Goal: Task Accomplishment & Management: Manage account settings

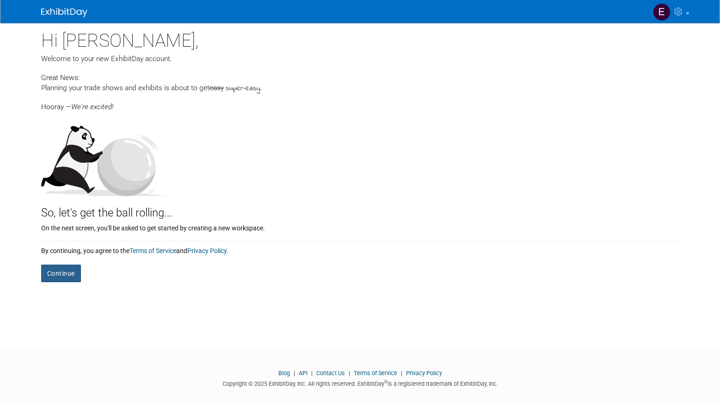
click at [66, 270] on button "Continue" at bounding box center [61, 274] width 40 height 18
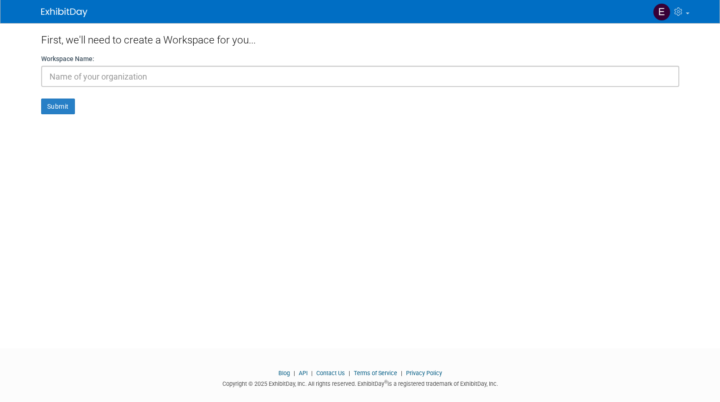
click at [220, 76] on input "text" at bounding box center [360, 76] width 638 height 21
type input "SUN DAY RED"
click at [59, 111] on button "Submit" at bounding box center [58, 107] width 34 height 16
click at [65, 110] on button "Submit" at bounding box center [58, 107] width 34 height 16
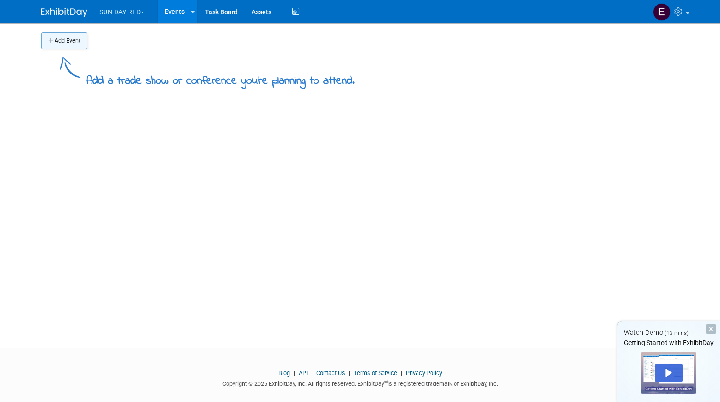
click at [77, 41] on button "Add Event" at bounding box center [64, 40] width 46 height 17
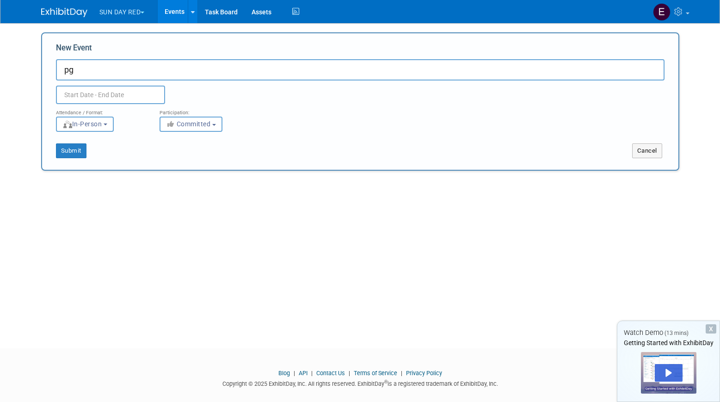
type input "p"
type input "PGA SHOW"
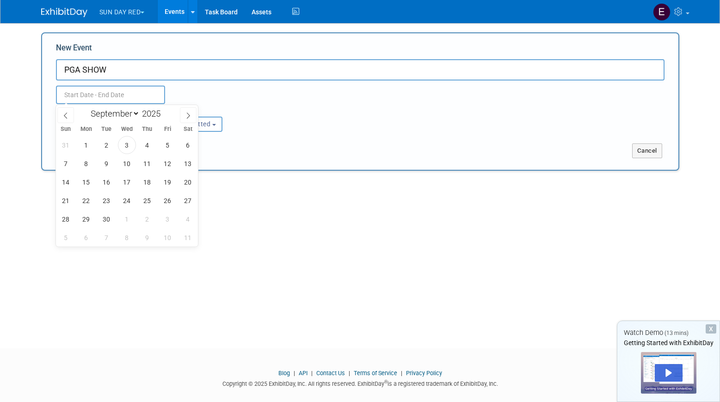
click at [120, 92] on input "text" at bounding box center [110, 95] width 109 height 18
click at [190, 118] on icon at bounding box center [188, 115] width 6 height 6
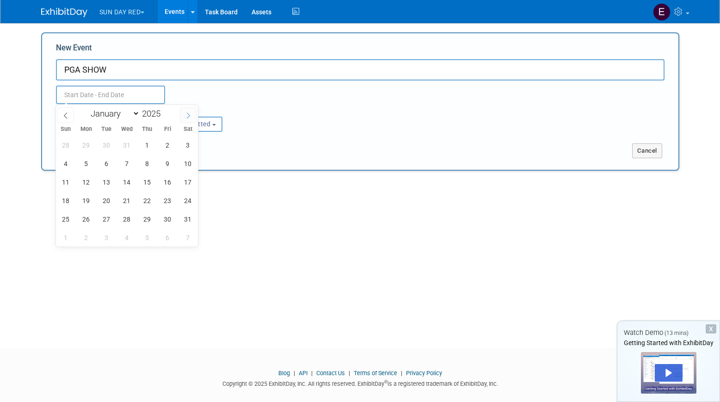
select select "0"
type input "2026"
click at [190, 118] on icon at bounding box center [188, 115] width 6 height 6
click at [65, 117] on icon at bounding box center [65, 115] width 3 height 6
select select "0"
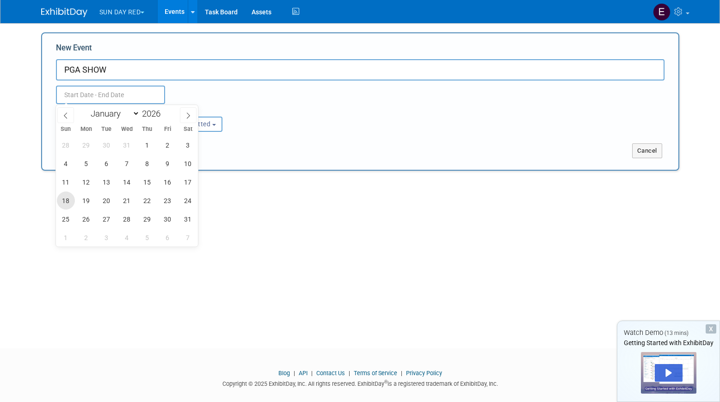
click at [65, 203] on span "18" at bounding box center [66, 200] width 18 height 18
click at [185, 202] on span "24" at bounding box center [188, 200] width 18 height 18
type input "Jan 18, 2026 to Jan 24, 2026"
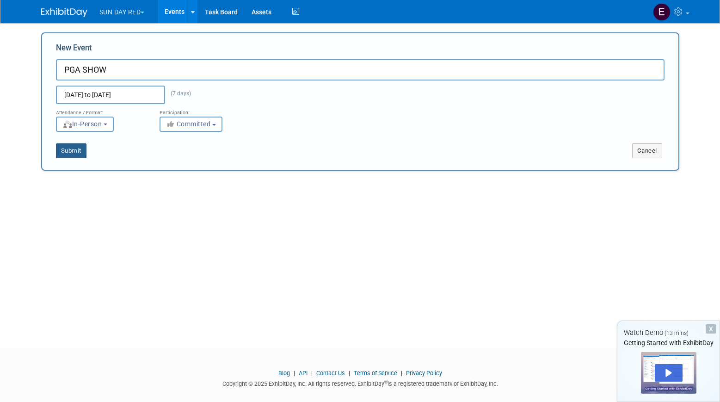
click at [77, 150] on button "Submit" at bounding box center [71, 150] width 31 height 15
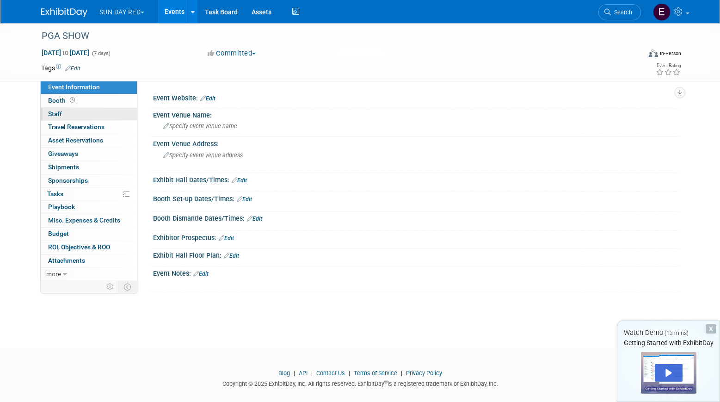
click at [60, 112] on span "Staff 0" at bounding box center [55, 113] width 14 height 7
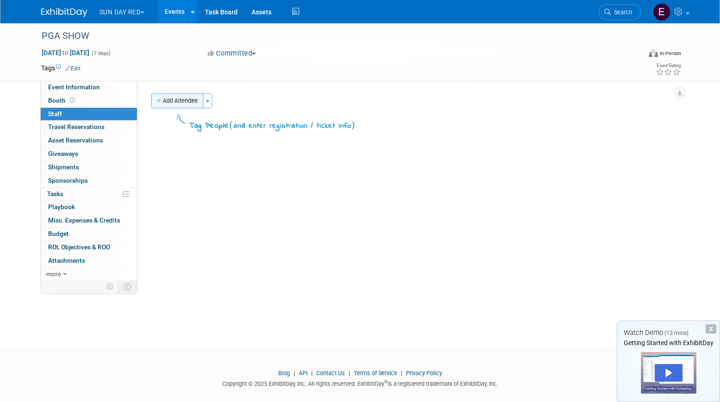
click at [196, 102] on button "Add Attendee" at bounding box center [177, 100] width 52 height 15
select select "4aeceb67-53ae-4598-8b31-19f09a2a662c"
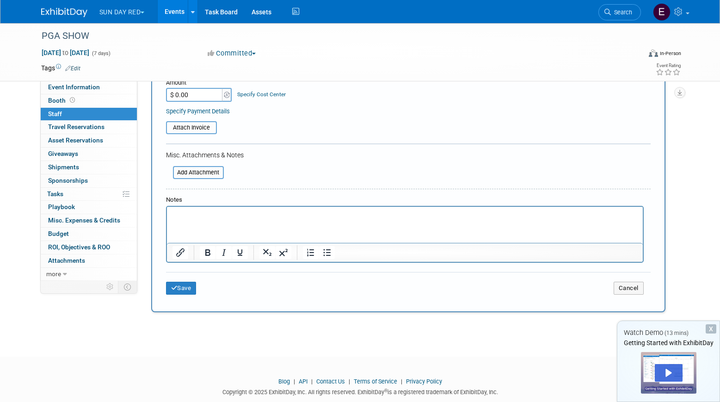
scroll to position [166, 0]
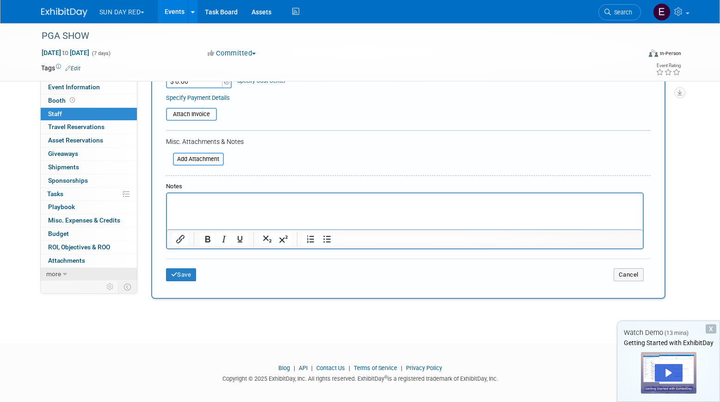
click at [58, 273] on span "more" at bounding box center [53, 273] width 15 height 7
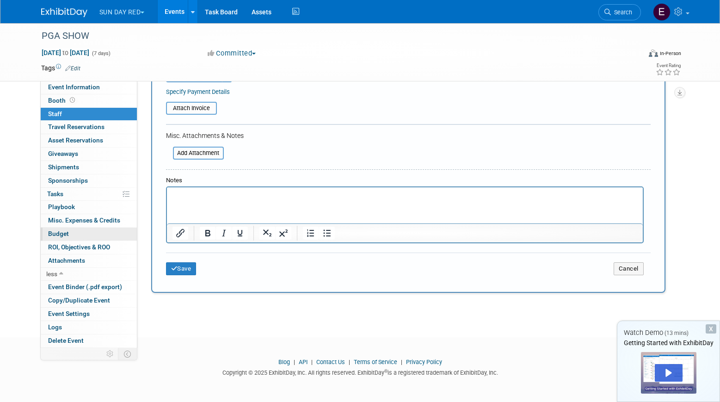
scroll to position [171, 0]
click at [81, 196] on link "0% Tasks 0%" at bounding box center [89, 194] width 96 height 13
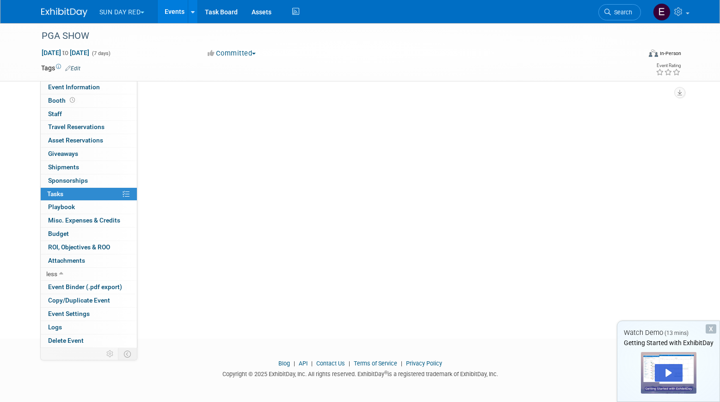
scroll to position [0, 0]
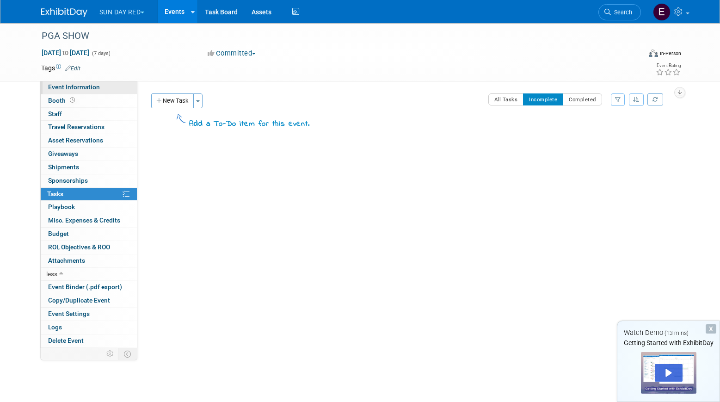
click at [87, 86] on span "Event Information" at bounding box center [74, 86] width 52 height 7
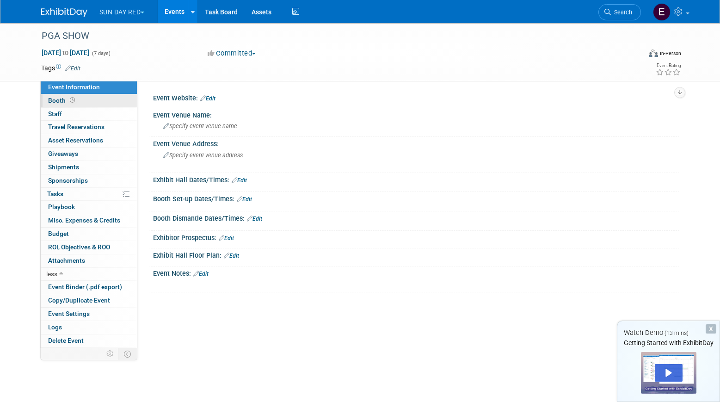
click at [96, 99] on link "Booth" at bounding box center [89, 100] width 96 height 13
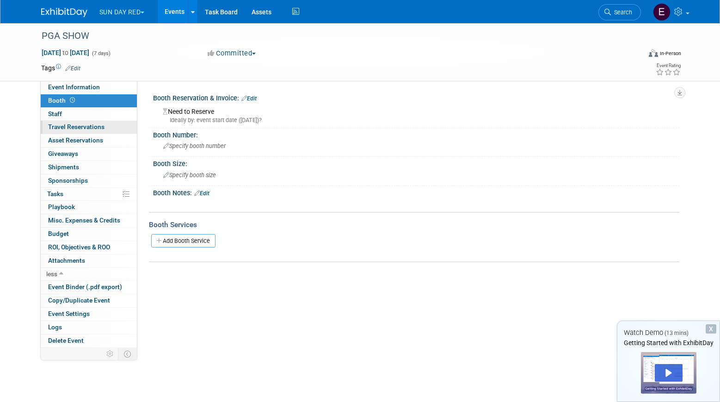
click at [84, 121] on link "0 Travel Reservations 0" at bounding box center [89, 127] width 96 height 13
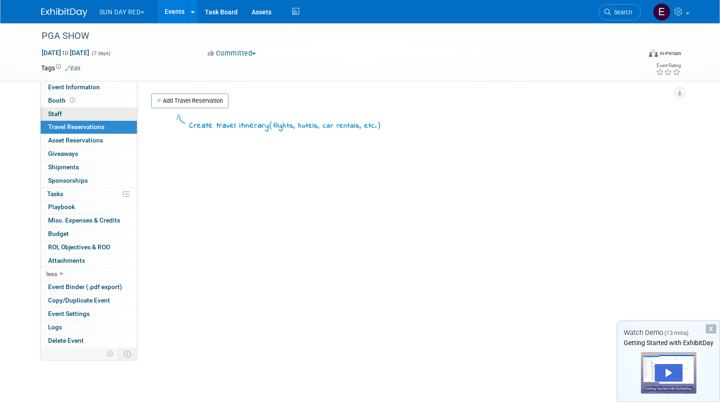
click at [83, 116] on link "0 Staff 0" at bounding box center [89, 114] width 96 height 13
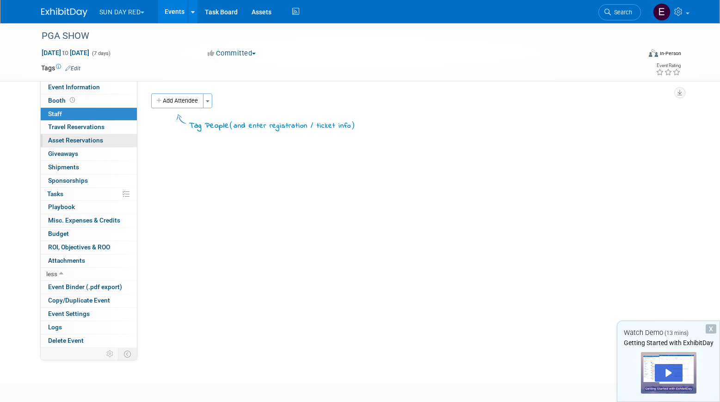
click at [84, 142] on span "Asset Reservations 0" at bounding box center [75, 139] width 55 height 7
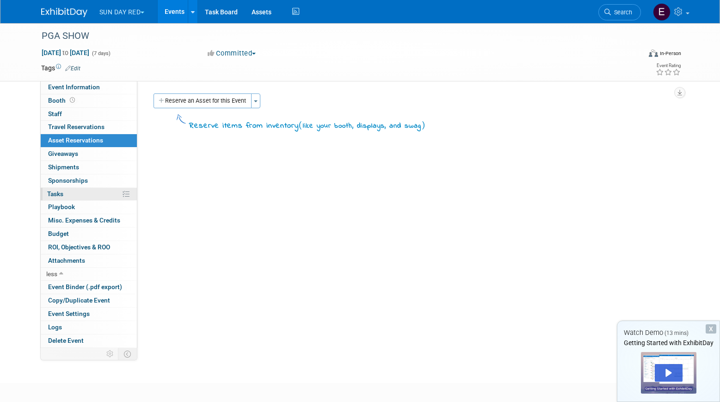
click at [96, 195] on link "0% Tasks 0%" at bounding box center [89, 194] width 96 height 13
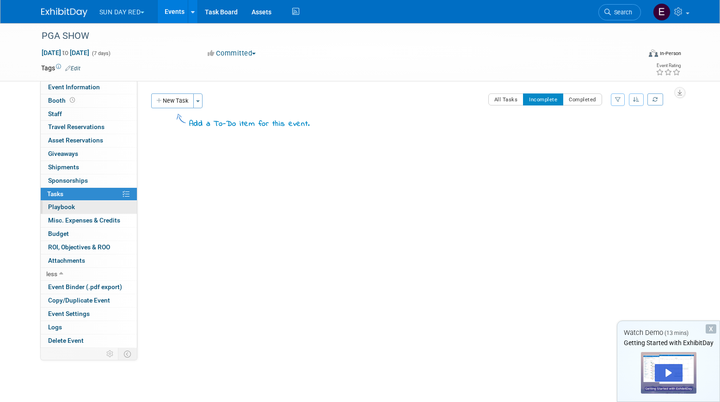
click at [96, 208] on link "0 Playbook 0" at bounding box center [89, 207] width 96 height 13
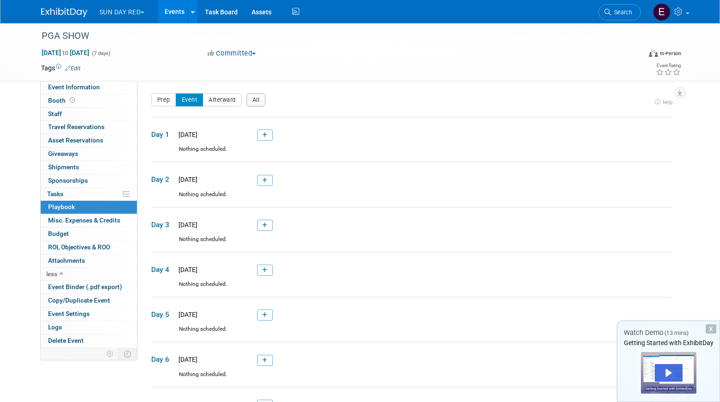
scroll to position [4, 0]
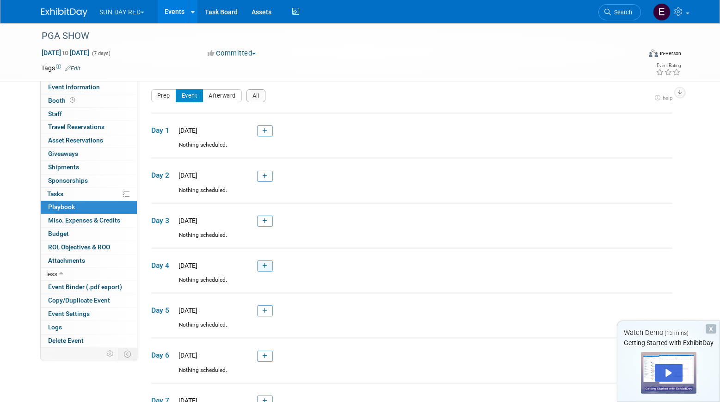
click at [267, 268] on link at bounding box center [265, 265] width 16 height 11
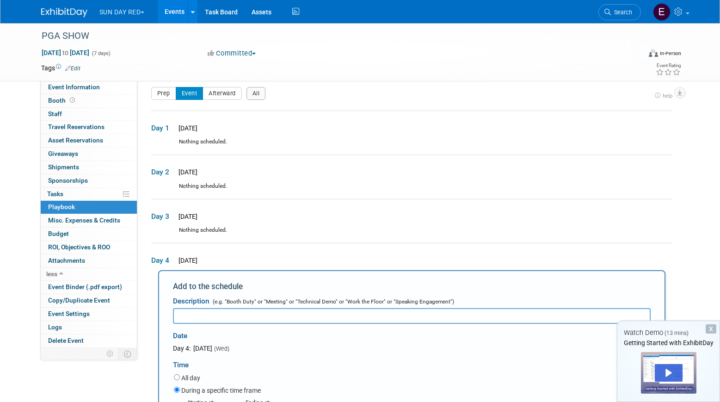
scroll to position [0, 0]
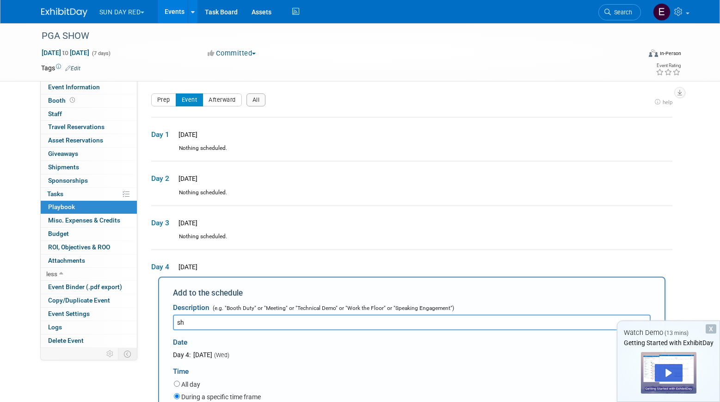
type input "s"
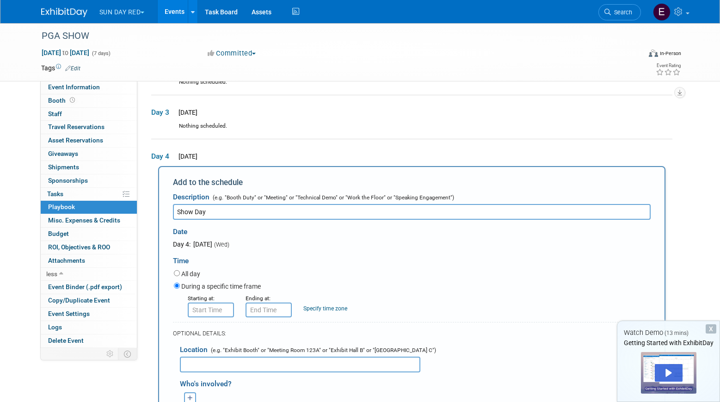
scroll to position [132, 0]
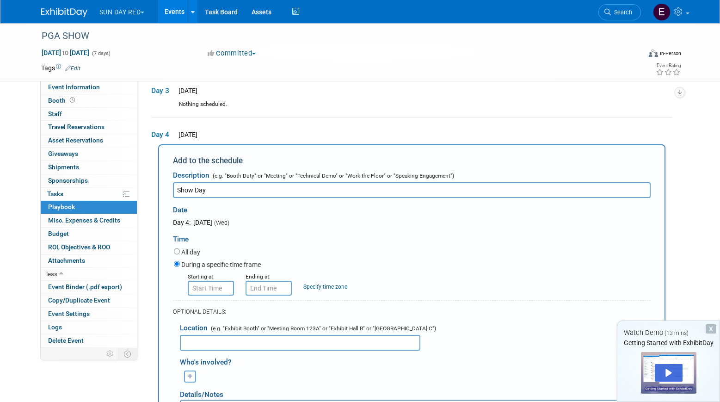
type input "Show Day"
type input "8:00 AM"
click at [209, 288] on input "8:00 AM" at bounding box center [211, 288] width 46 height 15
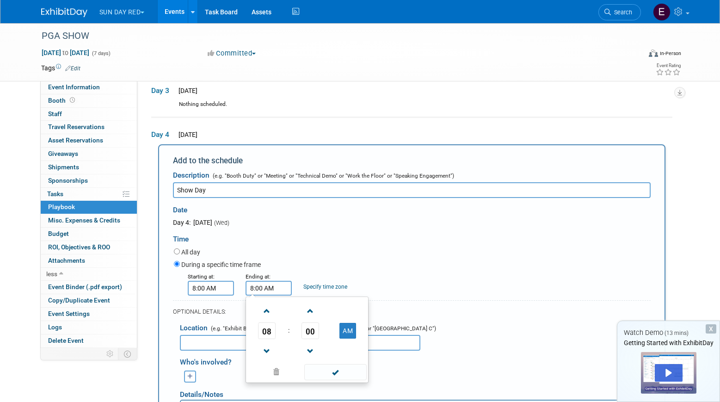
click at [271, 283] on input "8:00 AM" at bounding box center [269, 288] width 46 height 15
click at [271, 329] on span "08" at bounding box center [267, 330] width 18 height 17
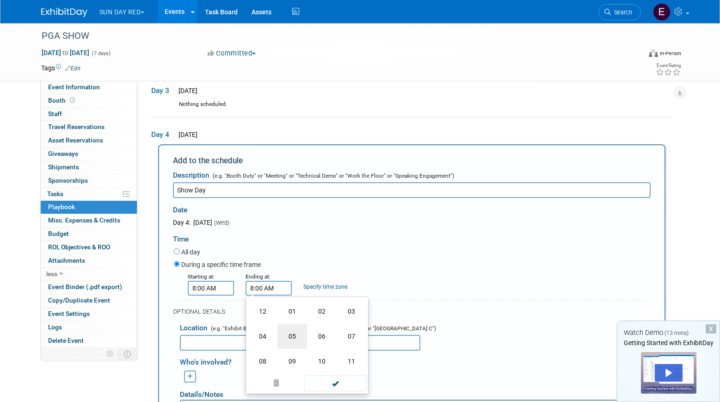
click at [296, 337] on td "05" at bounding box center [292, 336] width 30 height 25
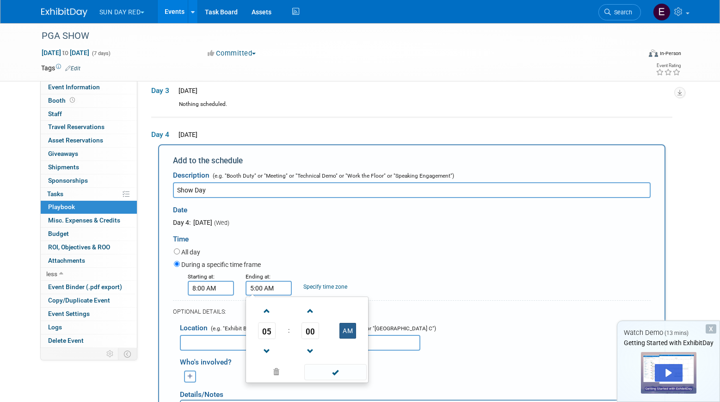
click at [355, 334] on button "AM" at bounding box center [347, 331] width 17 height 16
type input "5:00 PM"
click at [424, 255] on div "All day" at bounding box center [412, 253] width 477 height 12
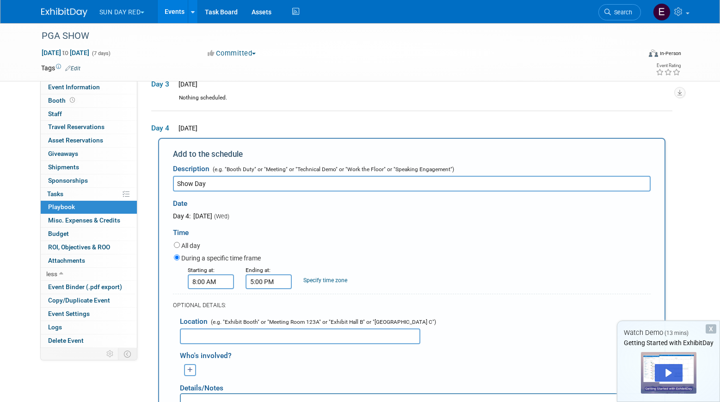
scroll to position [134, 0]
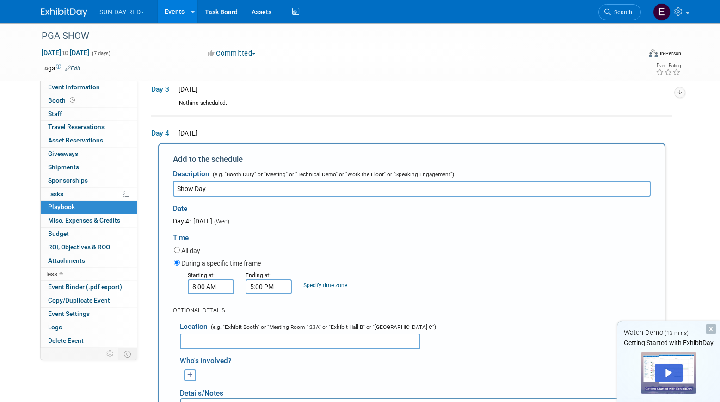
click at [322, 285] on link "Specify time zone" at bounding box center [325, 285] width 44 height 6
drag, startPoint x: 332, startPoint y: 286, endPoint x: 279, endPoint y: 286, distance: 52.3
click at [279, 286] on div "Starting at: 8:00 AM Ending at: 5:00 PM Specify time zone Time zone: easter" at bounding box center [412, 282] width 491 height 24
type input "EST"
click at [382, 271] on div "Starting at: 8:00 AM Ending at: 5:00 PM Specify time zone Time zone: EST" at bounding box center [412, 282] width 491 height 24
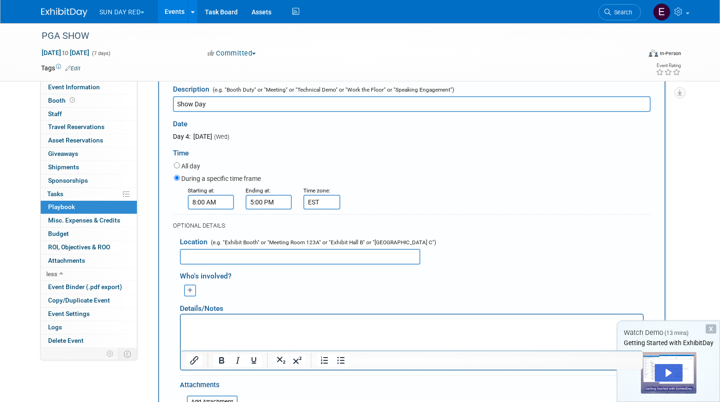
scroll to position [231, 0]
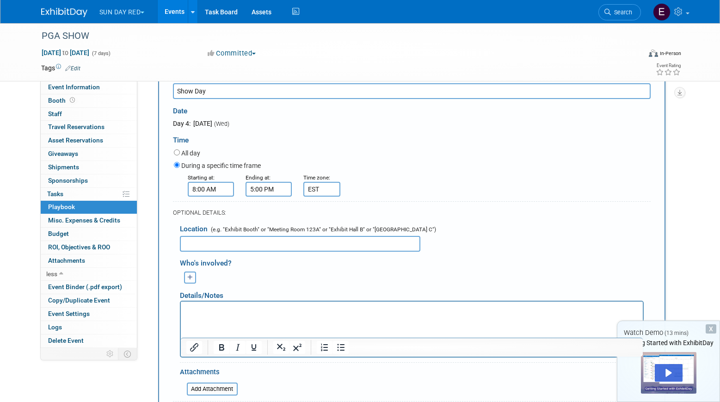
click at [190, 280] on icon "button" at bounding box center [190, 278] width 6 height 6
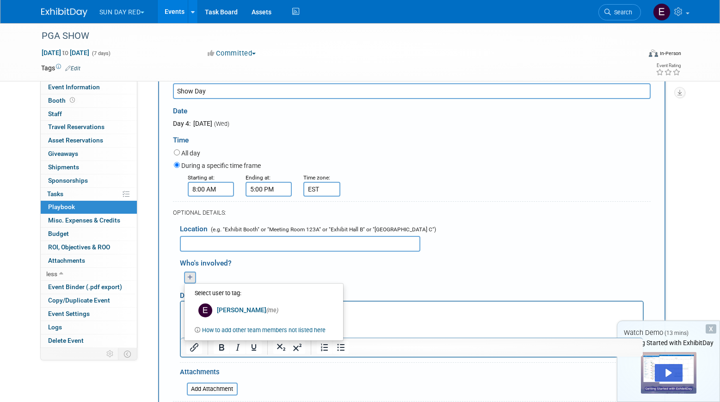
click at [254, 332] on link "How to add other team members not listed here" at bounding box center [263, 330] width 123 height 12
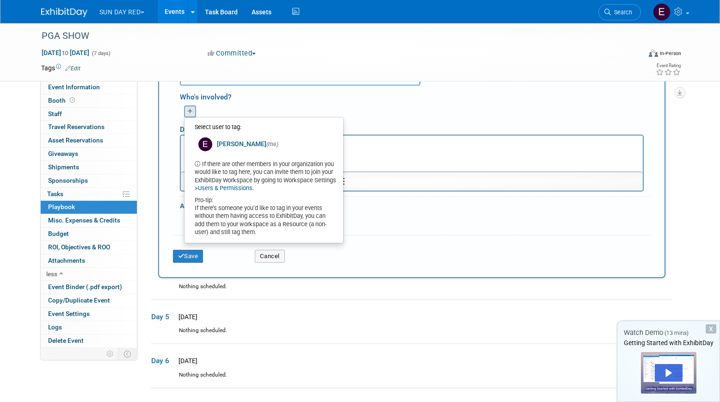
scroll to position [395, 0]
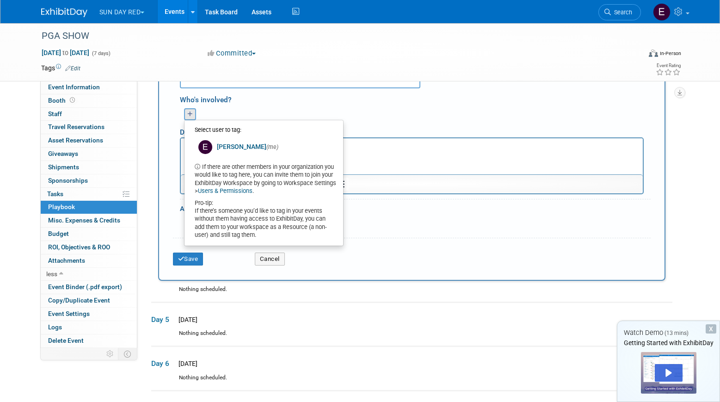
click at [407, 222] on div "Who's involved? Erin (me) remove Select user to tag: (me)" at bounding box center [412, 160] width 478 height 145
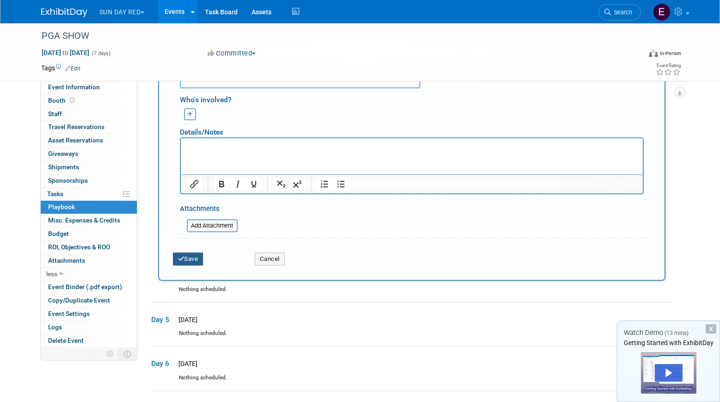
click at [193, 262] on button "Save" at bounding box center [188, 259] width 31 height 13
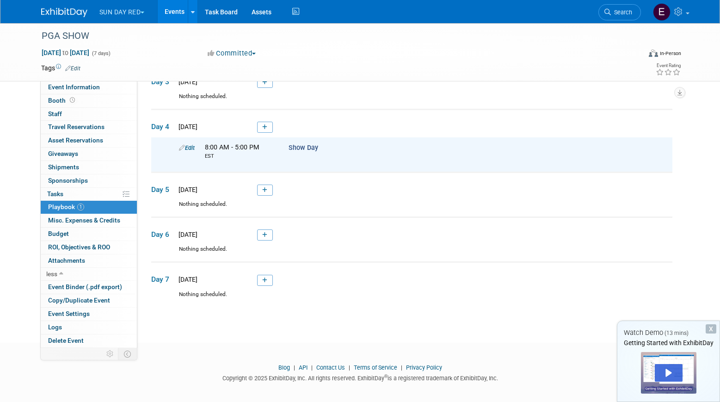
scroll to position [0, 0]
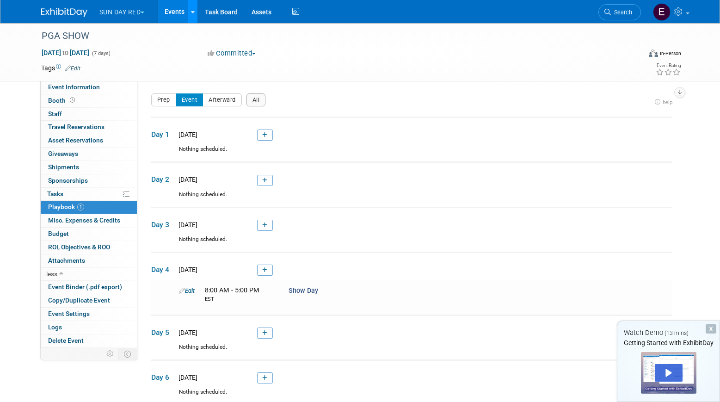
click at [195, 13] on icon at bounding box center [193, 12] width 4 height 6
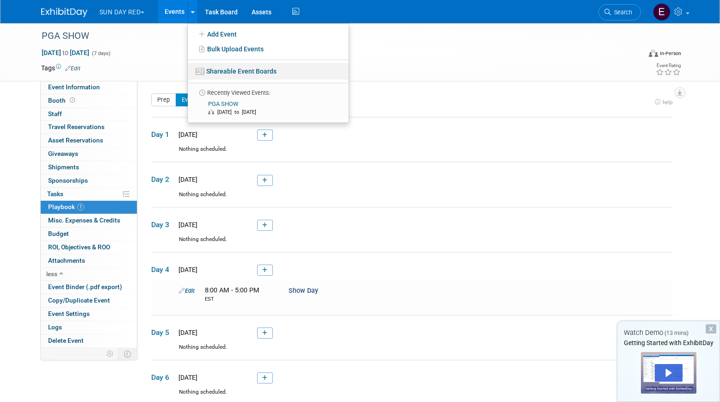
click at [235, 74] on link "Shareable Event Boards" at bounding box center [268, 71] width 161 height 17
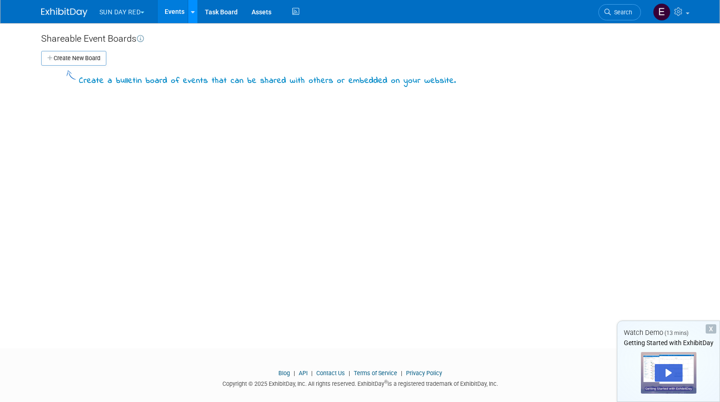
click at [193, 12] on icon at bounding box center [193, 12] width 4 height 6
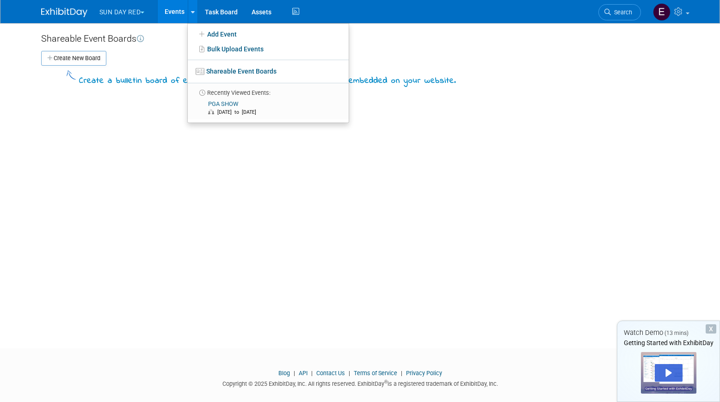
click at [218, 91] on li "Recently Viewed Events:" at bounding box center [268, 90] width 161 height 14
click at [221, 106] on link "PGA SHOW Jan 18, 2026 to Jan 24, 2026" at bounding box center [268, 108] width 154 height 22
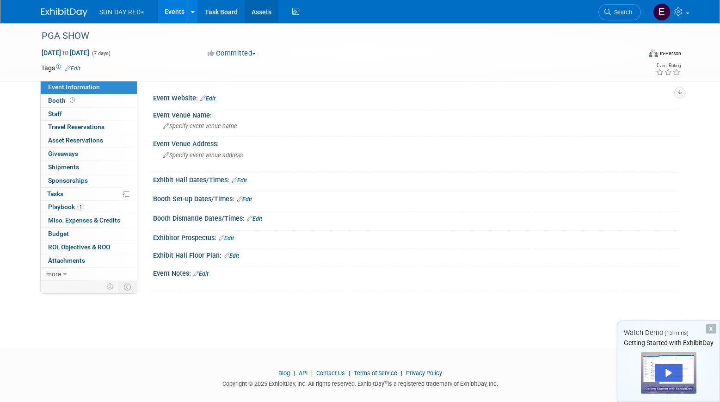
click at [269, 12] on link "Assets" at bounding box center [262, 11] width 34 height 23
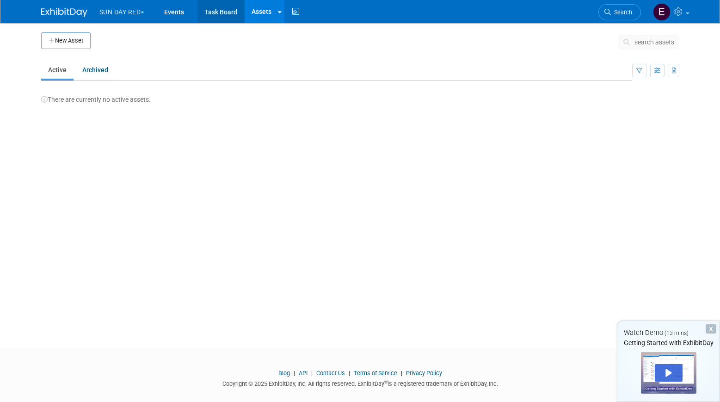
click at [244, 13] on link "Task Board" at bounding box center [220, 11] width 47 height 23
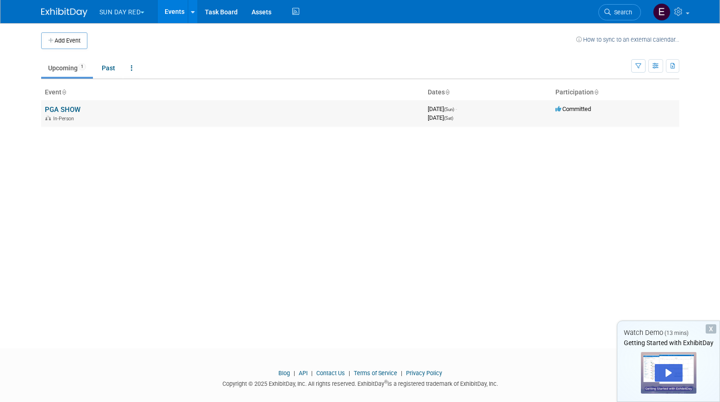
click at [56, 108] on link "PGA SHOW" at bounding box center [63, 109] width 36 height 8
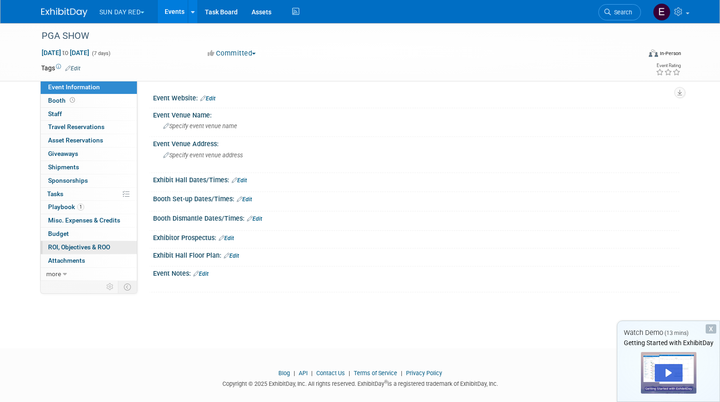
click at [75, 250] on span "ROI, Objectives & ROO 0" at bounding box center [79, 246] width 62 height 7
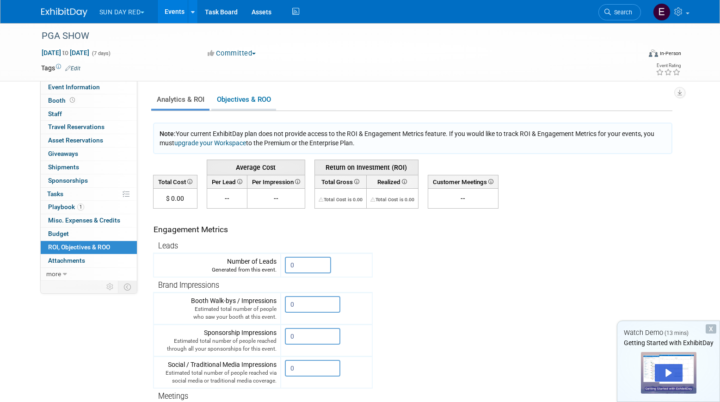
click at [255, 99] on link "Objectives & ROO 0" at bounding box center [243, 100] width 65 height 18
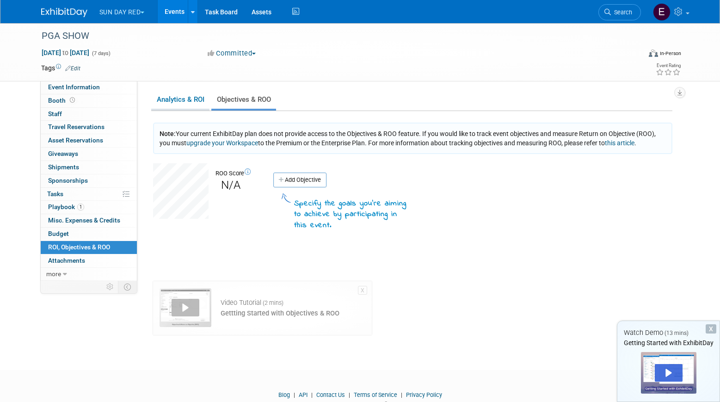
click at [186, 100] on link "Analytics & ROI" at bounding box center [180, 100] width 58 height 18
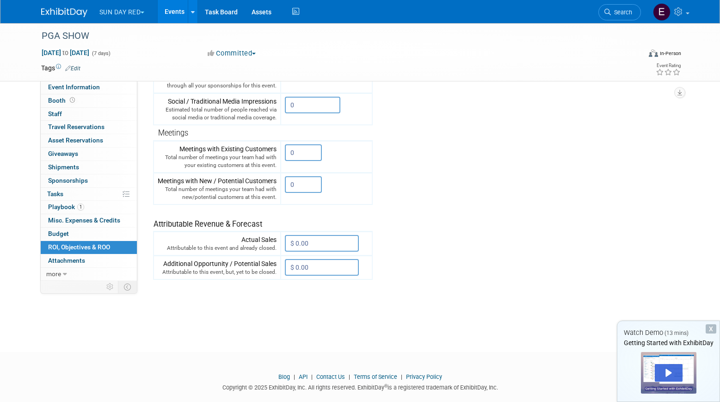
scroll to position [262, 0]
click at [55, 206] on span "Playbook 1" at bounding box center [66, 206] width 36 height 7
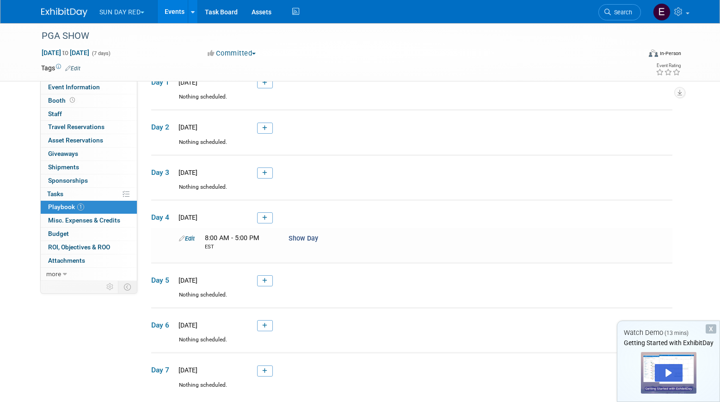
scroll to position [0, 0]
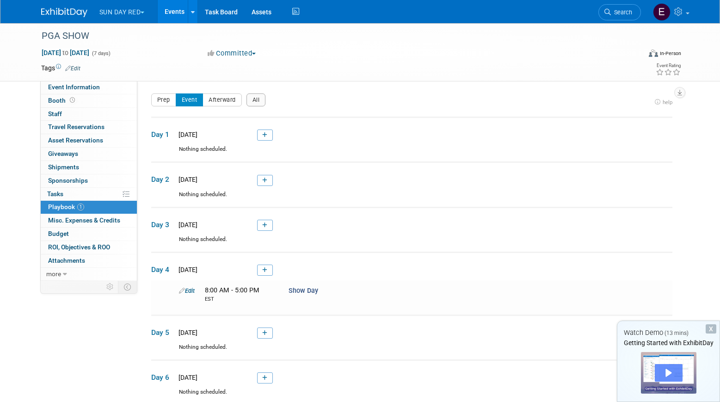
click at [667, 368] on div "Play" at bounding box center [669, 373] width 28 height 18
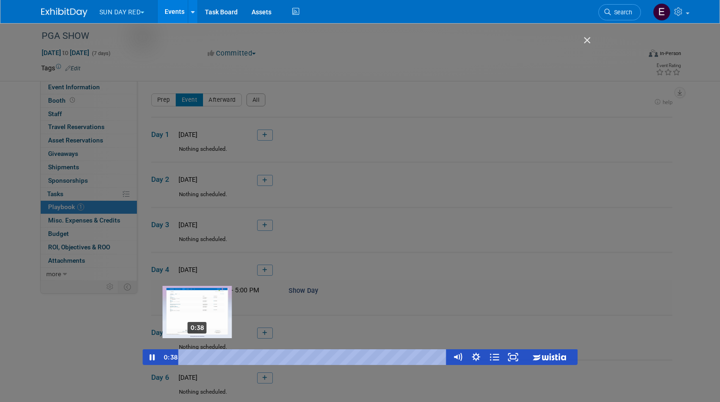
click at [197, 358] on div "0:38" at bounding box center [314, 357] width 258 height 16
click at [217, 356] on div "1:38" at bounding box center [314, 357] width 258 height 16
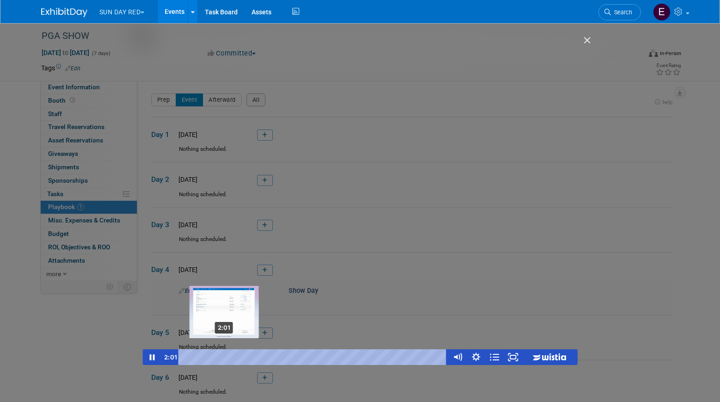
click at [224, 357] on div "2:01" at bounding box center [314, 357] width 258 height 16
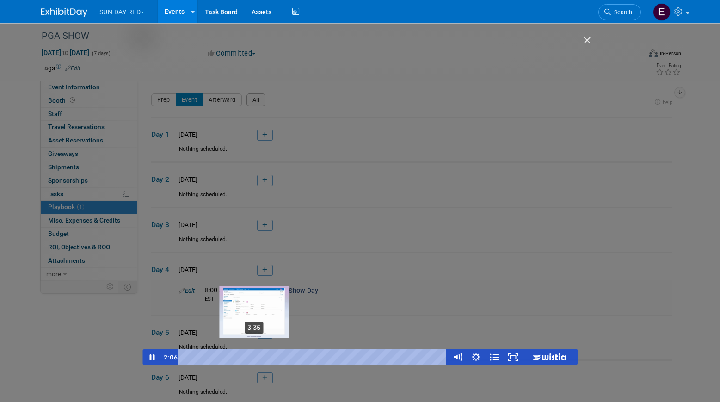
click at [254, 356] on div "3:35" at bounding box center [314, 357] width 258 height 16
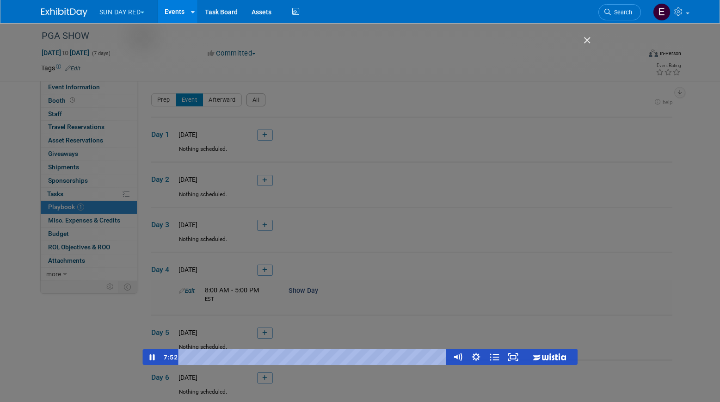
drag, startPoint x: 256, startPoint y: 355, endPoint x: 337, endPoint y: 342, distance: 82.0
click at [337, 342] on div "Click for sound @keyframes VOLUME_SMALL_WAVE_FLASH { 0% { opacity: 0; } 33% { o…" at bounding box center [359, 201] width 435 height 328
drag, startPoint x: 336, startPoint y: 358, endPoint x: 410, endPoint y: 342, distance: 75.3
click at [410, 342] on div "Click for sound @keyframes VOLUME_SMALL_WAVE_FLASH { 0% { opacity: 0; } 33% { o…" at bounding box center [359, 201] width 435 height 328
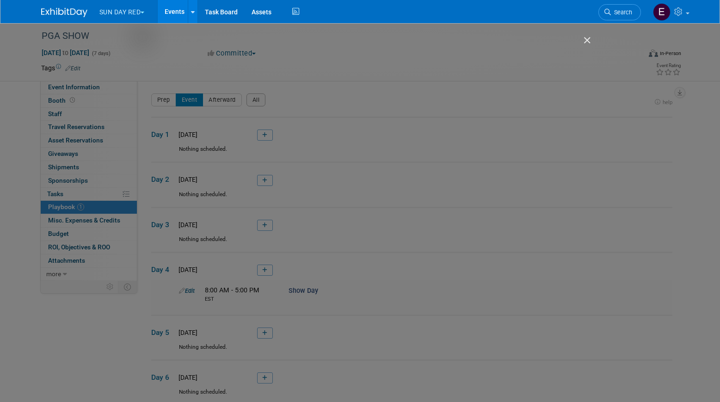
click at [589, 37] on img "Close" at bounding box center [583, 45] width 16 height 16
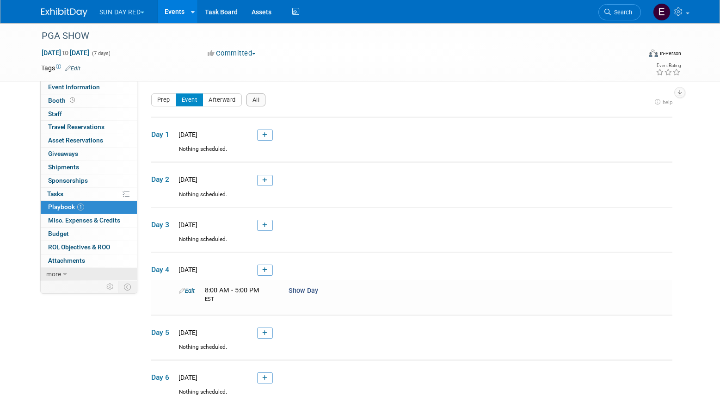
click at [54, 271] on span "more" at bounding box center [53, 273] width 15 height 7
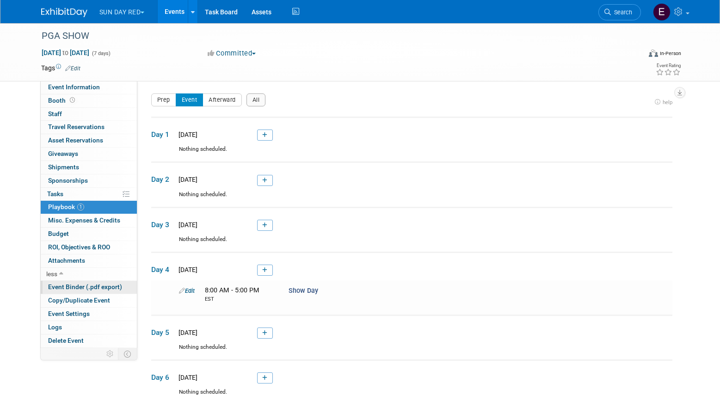
click at [64, 286] on span "Event Binder (.pdf export)" at bounding box center [85, 286] width 74 height 7
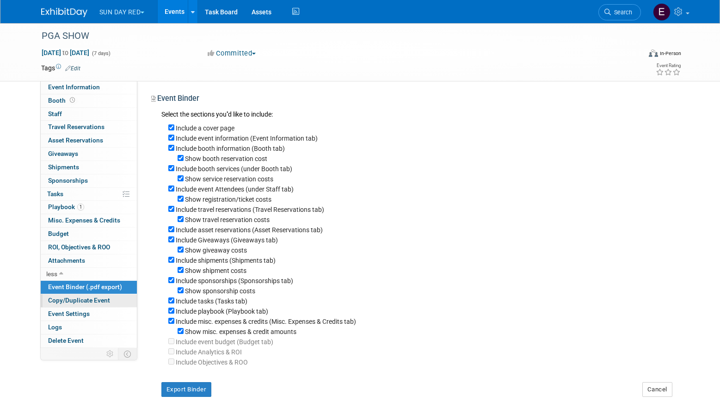
click at [104, 303] on span "Copy/Duplicate Event" at bounding box center [79, 299] width 62 height 7
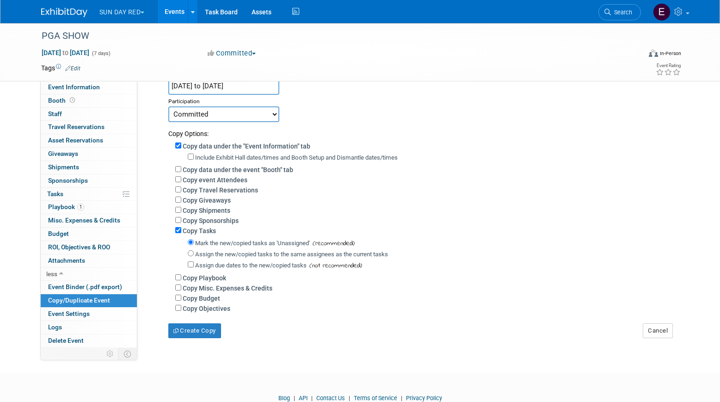
scroll to position [123, 0]
click at [91, 314] on link "Event Settings" at bounding box center [89, 314] width 96 height 13
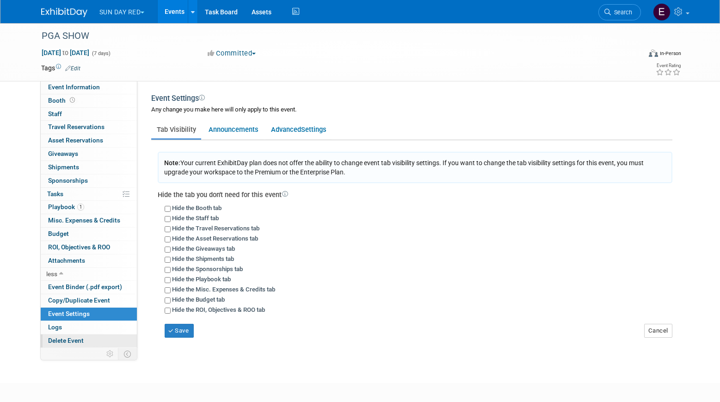
click at [76, 335] on link "Delete Event" at bounding box center [89, 340] width 96 height 13
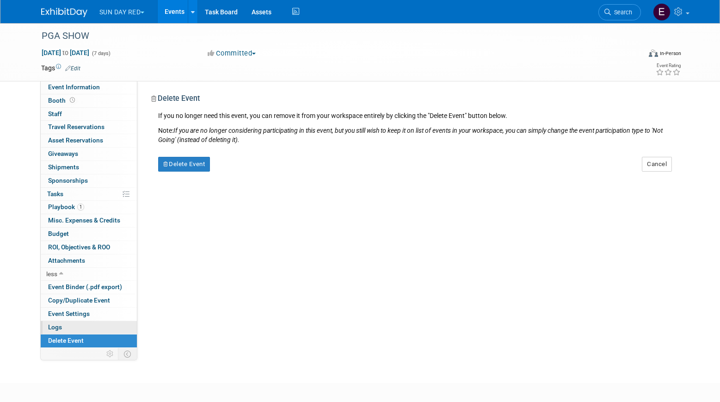
click at [76, 326] on link "Logs" at bounding box center [89, 327] width 96 height 13
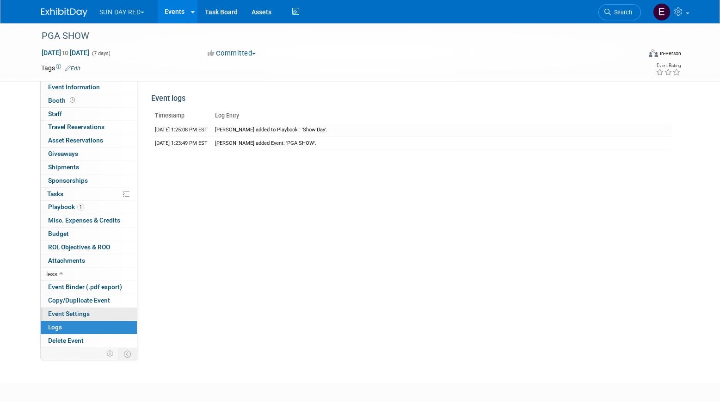
click at [91, 309] on link "Event Settings" at bounding box center [89, 314] width 96 height 13
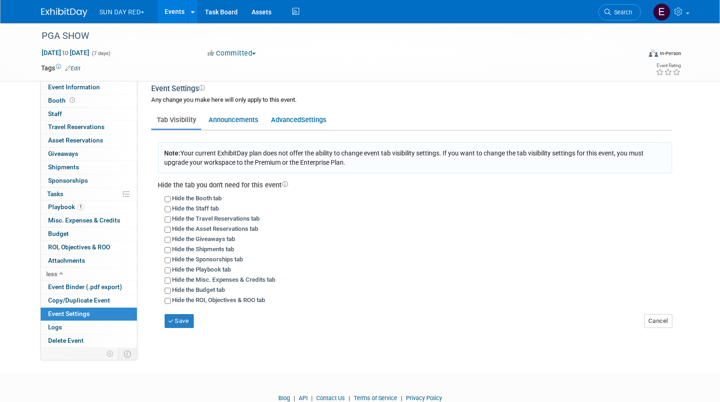
scroll to position [24, 0]
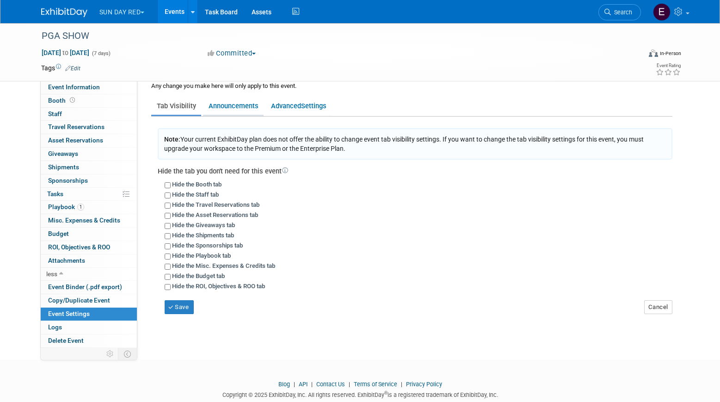
click at [244, 113] on link "Announcements" at bounding box center [233, 106] width 61 height 18
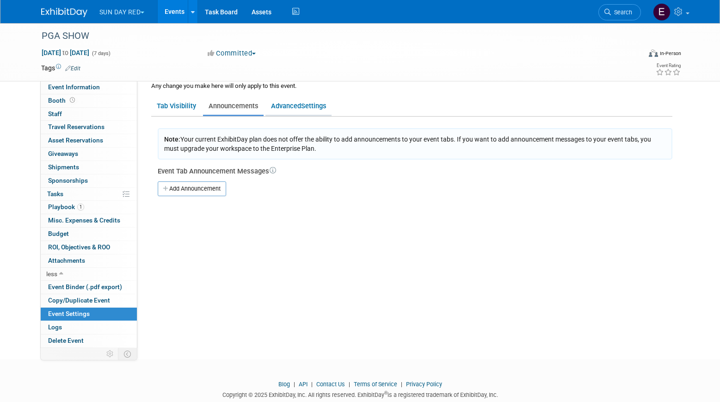
click at [283, 107] on link "Advanced Settings" at bounding box center [298, 106] width 66 height 18
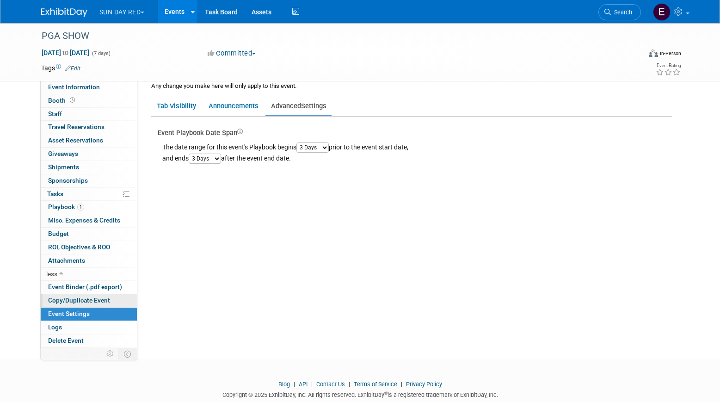
click at [95, 297] on span "Copy/Duplicate Event" at bounding box center [79, 299] width 62 height 7
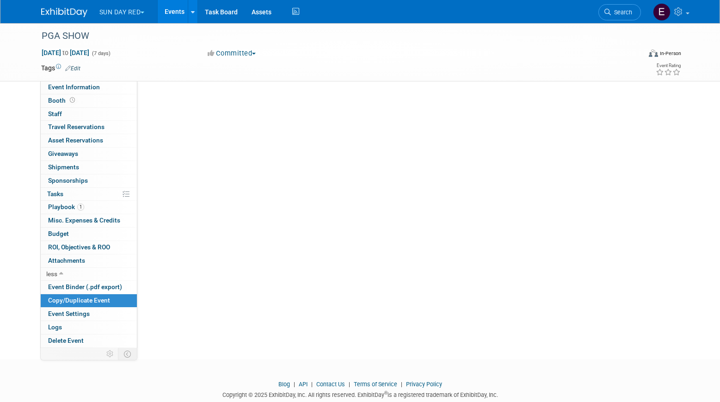
scroll to position [0, 0]
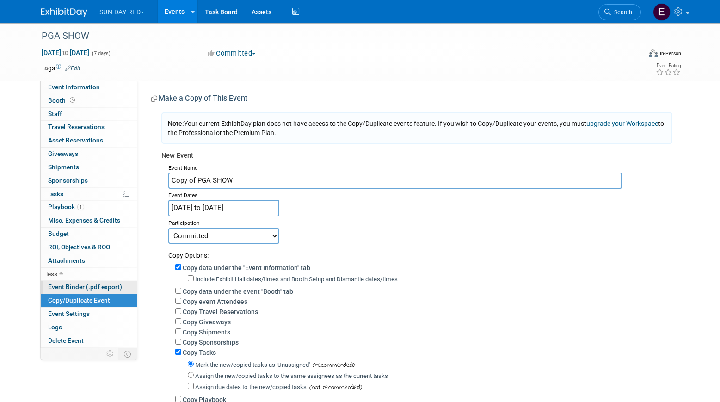
click at [94, 289] on span "Event Binder (.pdf export)" at bounding box center [85, 286] width 74 height 7
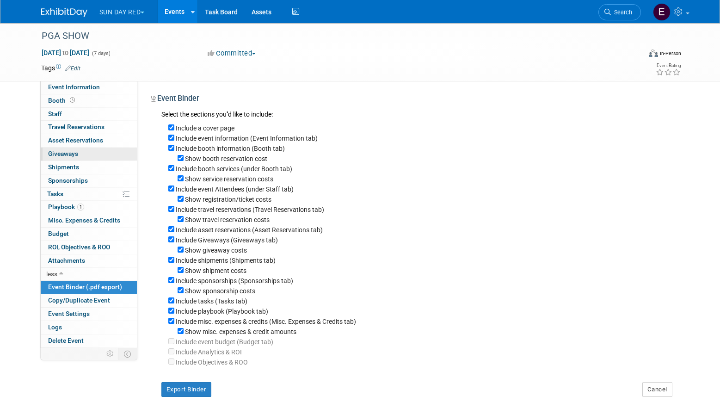
click at [79, 157] on link "0 Giveaways 0" at bounding box center [89, 154] width 96 height 13
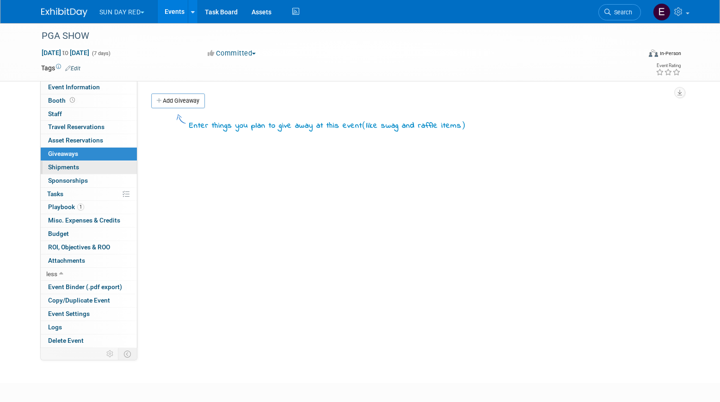
click at [95, 168] on link "0 Shipments 0" at bounding box center [89, 167] width 96 height 13
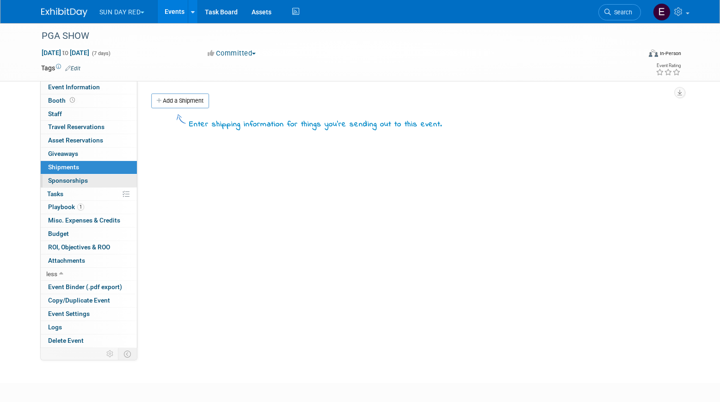
click at [85, 182] on span "Sponsorships 0" at bounding box center [68, 180] width 40 height 7
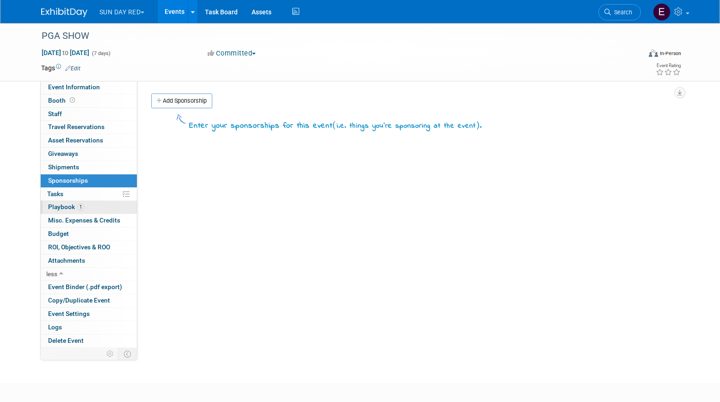
click at [105, 201] on link "1 Playbook 1" at bounding box center [89, 207] width 96 height 13
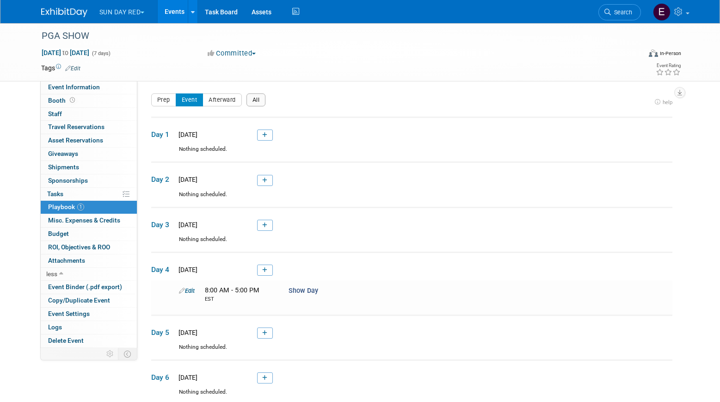
click at [255, 93] on button "All" at bounding box center [256, 99] width 19 height 13
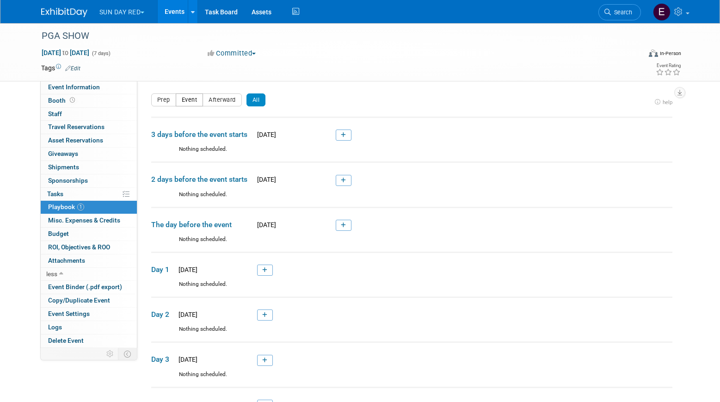
click at [192, 101] on button "Event" at bounding box center [190, 99] width 28 height 13
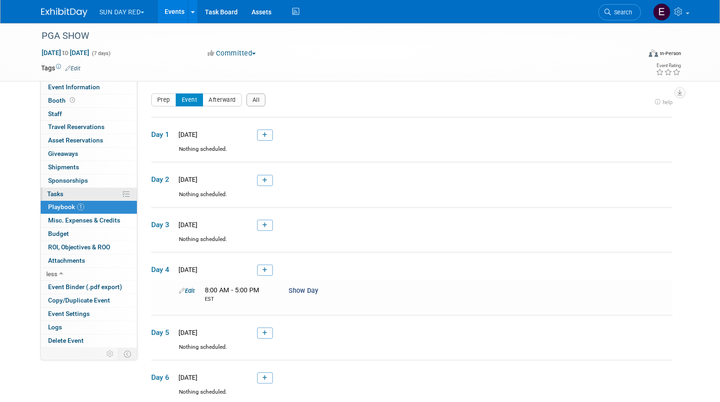
click at [62, 191] on span "Tasks 0%" at bounding box center [55, 193] width 16 height 7
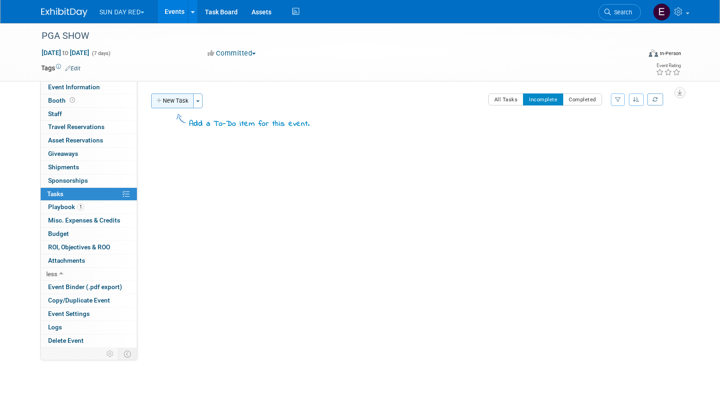
click at [177, 103] on button "New Task" at bounding box center [172, 100] width 43 height 15
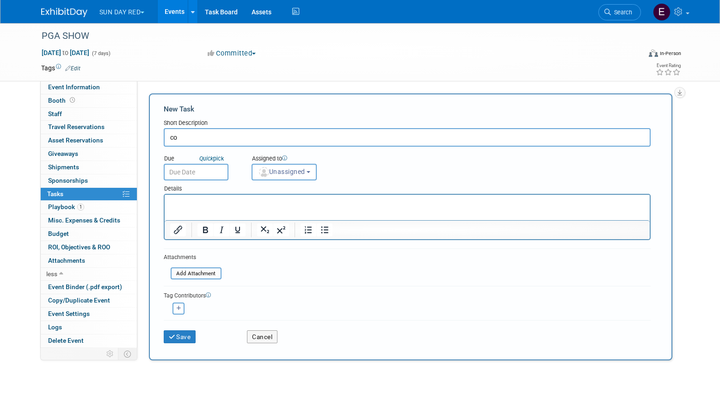
type input "c"
type input "Confirm Sample Lines"
click at [187, 332] on button "Save" at bounding box center [180, 336] width 32 height 13
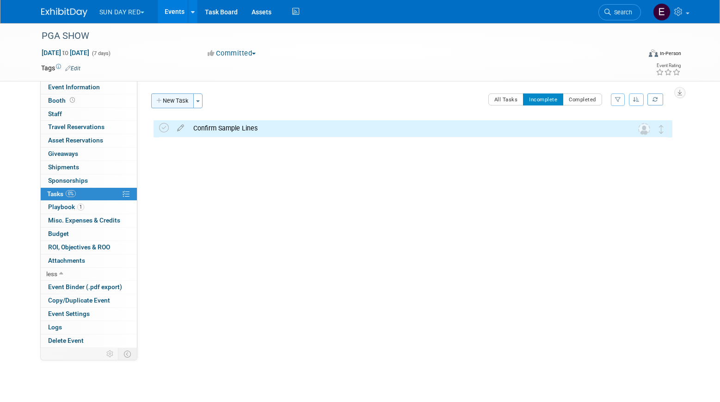
click at [175, 99] on button "New Task" at bounding box center [172, 100] width 43 height 15
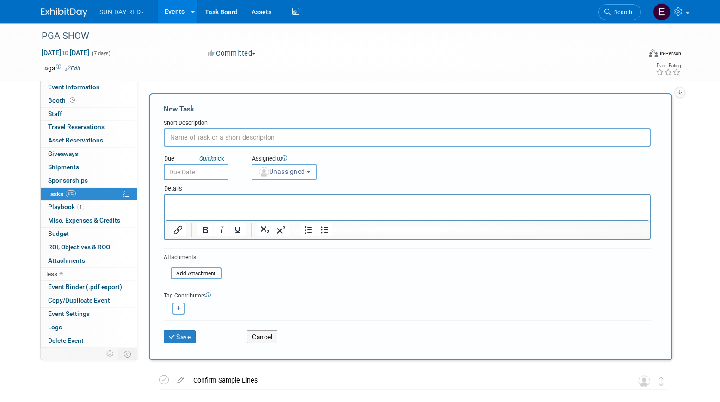
click at [185, 136] on input "text" at bounding box center [407, 137] width 487 height 18
type input "Plan Advisory Board Dinner"
click at [175, 339] on icon "submit" at bounding box center [173, 337] width 8 height 6
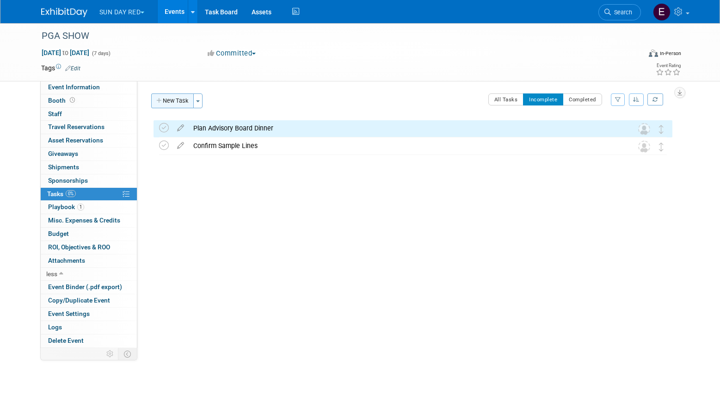
click at [167, 105] on button "New Task" at bounding box center [172, 100] width 43 height 15
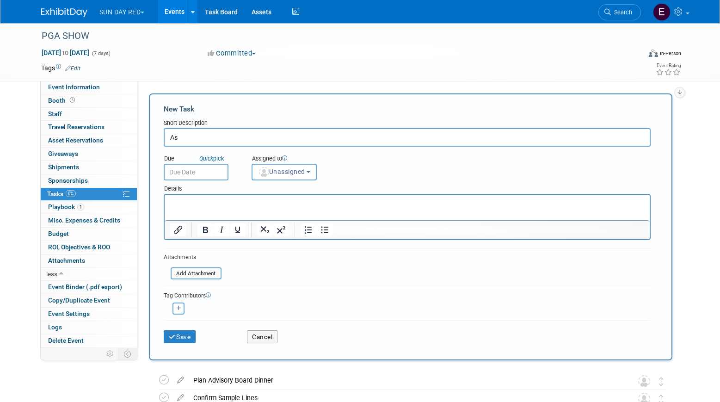
type input "A"
type input "Book Travel"
click at [167, 337] on button "Save" at bounding box center [180, 336] width 32 height 13
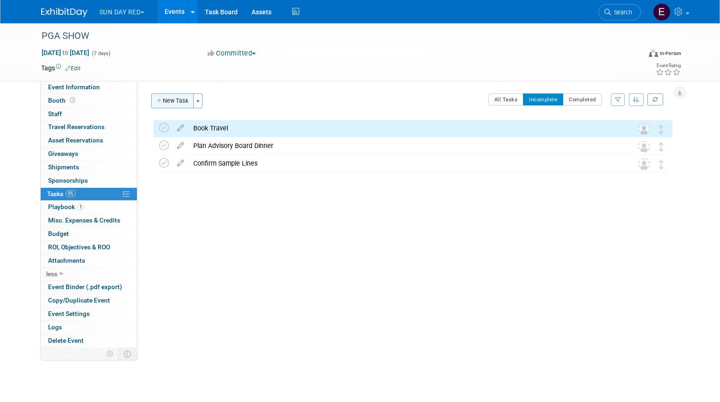
click at [174, 106] on button "New Task" at bounding box center [172, 100] width 43 height 15
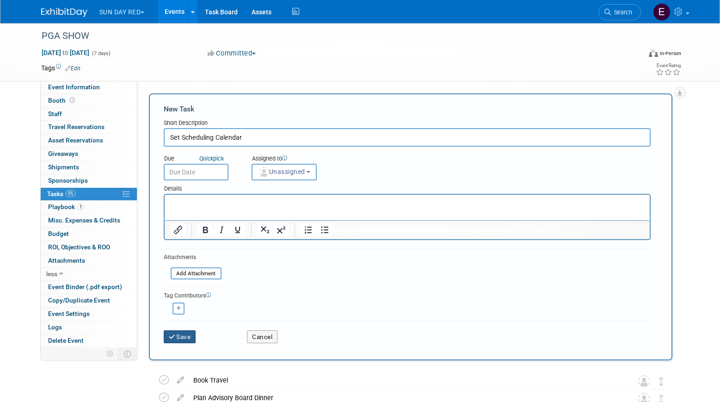
type input "Set Scheduling Calendar"
click at [176, 341] on button "Save" at bounding box center [180, 336] width 32 height 13
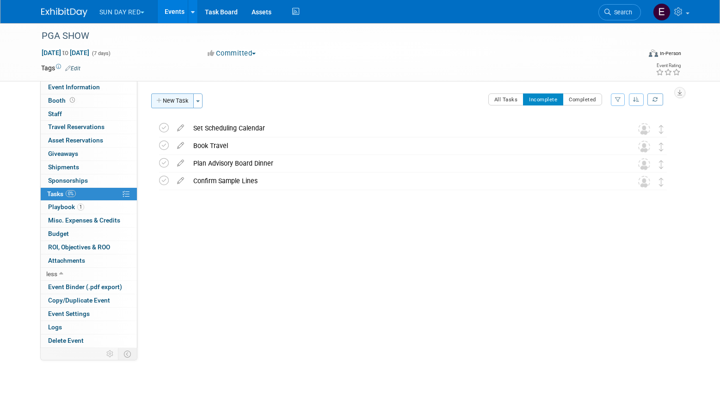
click at [165, 102] on button "New Task" at bounding box center [172, 100] width 43 height 15
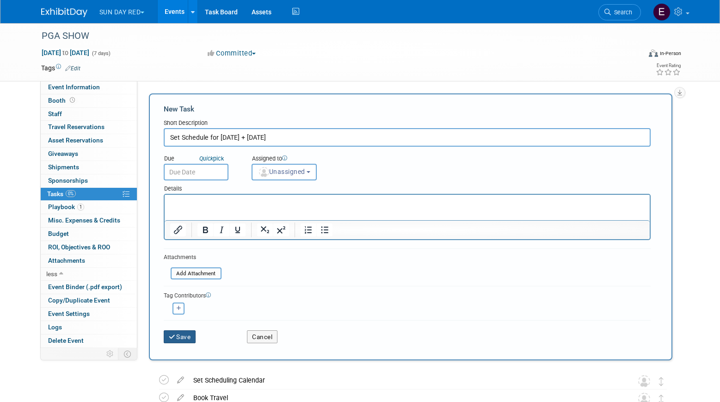
type input "Set Schedule for Monday + Tuesday"
click at [175, 339] on icon "submit" at bounding box center [173, 337] width 8 height 6
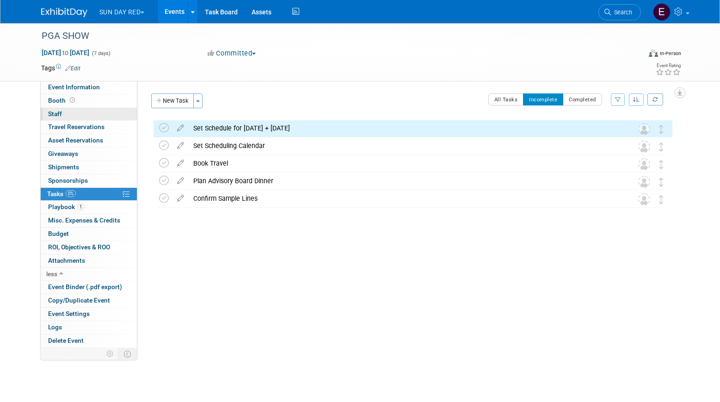
click at [72, 113] on link "0 Staff 0" at bounding box center [89, 114] width 96 height 13
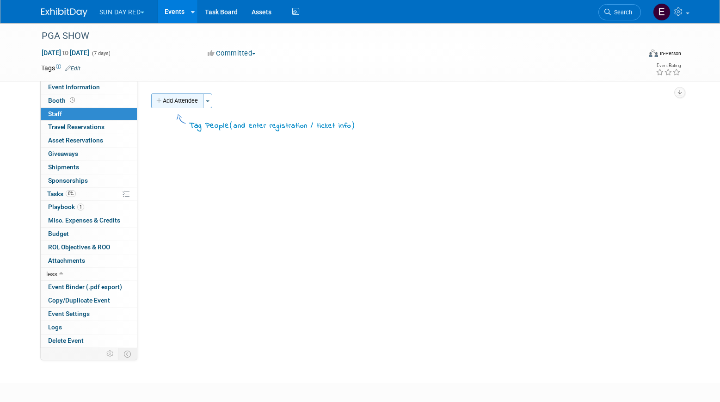
click at [184, 99] on button "Add Attendee" at bounding box center [177, 100] width 52 height 15
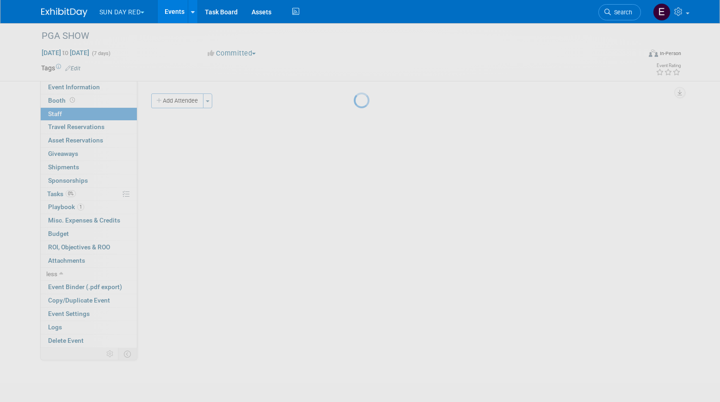
select select "4aeceb67-53ae-4598-8b31-19f09a2a662c"
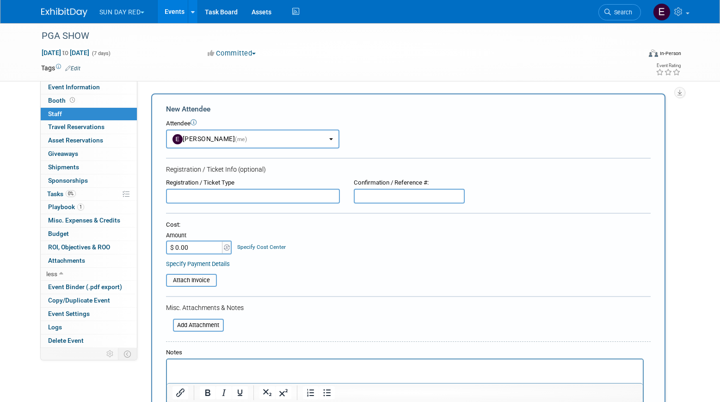
click at [203, 194] on input "text" at bounding box center [253, 196] width 174 height 15
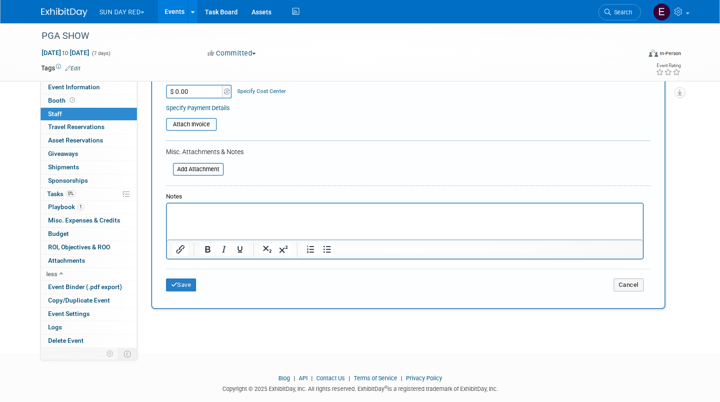
scroll to position [172, 0]
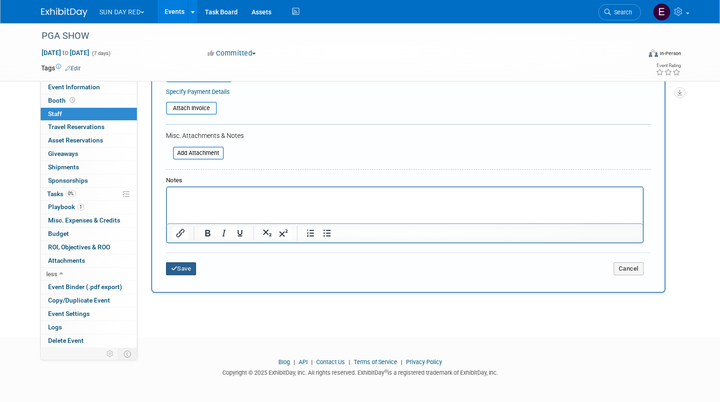
click at [187, 274] on button "Save" at bounding box center [181, 268] width 31 height 13
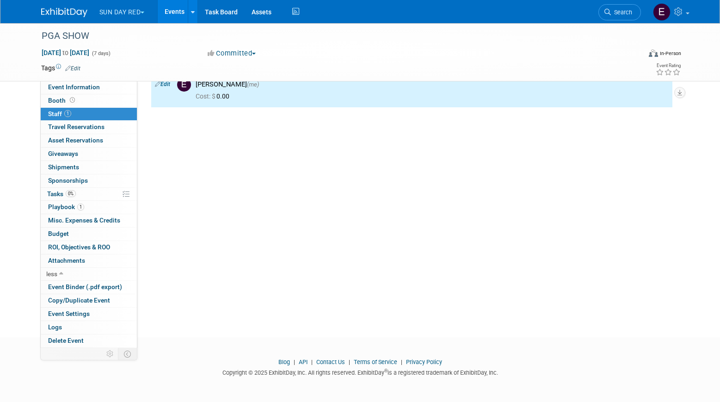
scroll to position [0, 0]
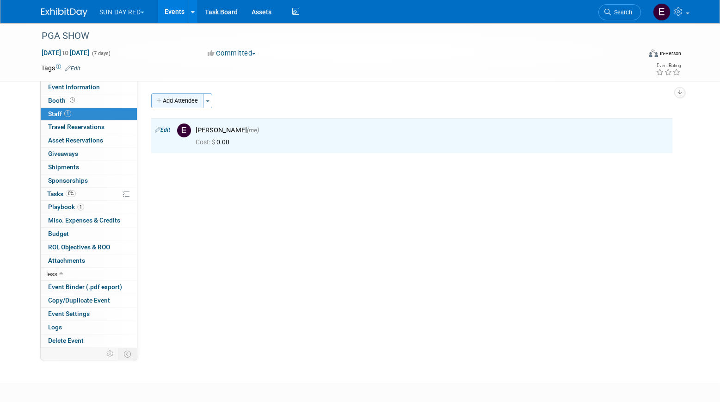
click at [185, 100] on button "Add Attendee" at bounding box center [177, 100] width 52 height 15
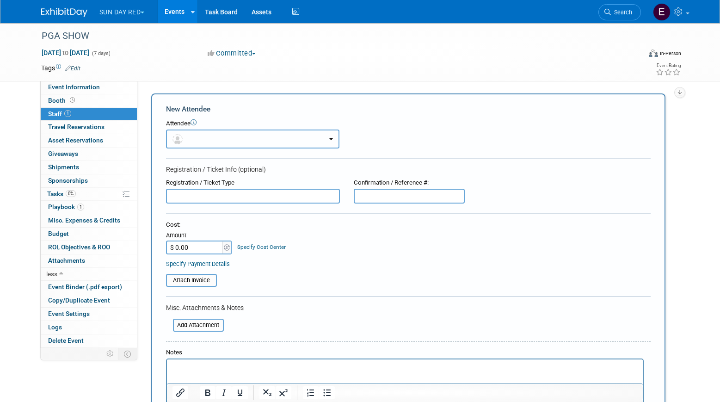
click at [208, 140] on button "button" at bounding box center [252, 138] width 173 height 19
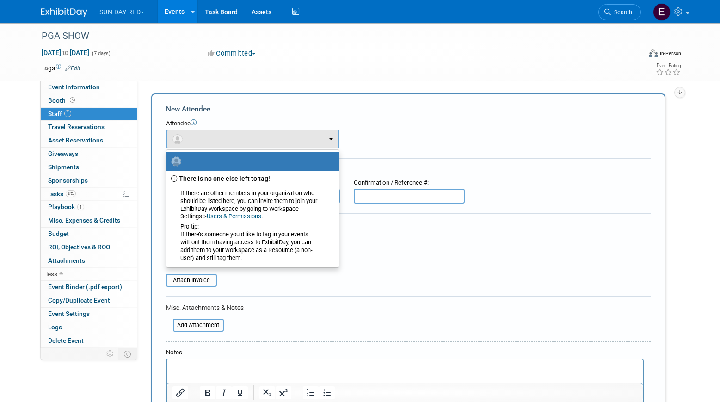
click at [213, 72] on td at bounding box center [326, 67] width 492 height 9
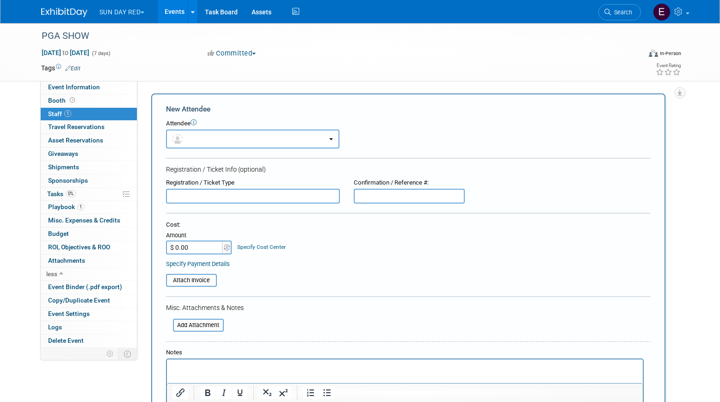
click at [129, 18] on button "SUN DAY RED" at bounding box center [128, 10] width 58 height 20
click at [121, 43] on link "SUN DAY RED" at bounding box center [132, 42] width 66 height 13
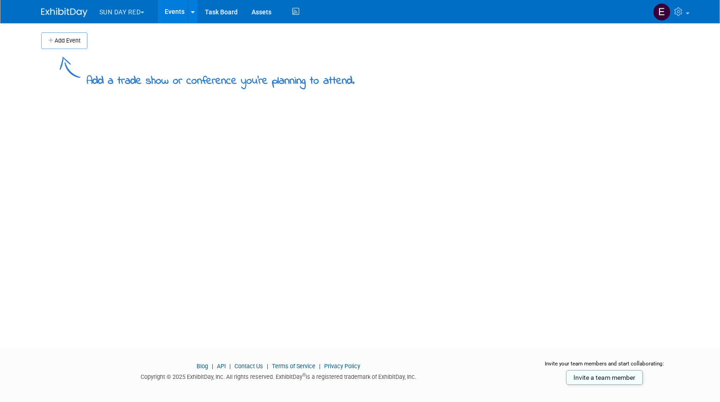
click at [129, 13] on button "SUN DAY RED" at bounding box center [128, 10] width 58 height 20
click at [130, 55] on link "SUN DAY RED" at bounding box center [132, 55] width 66 height 13
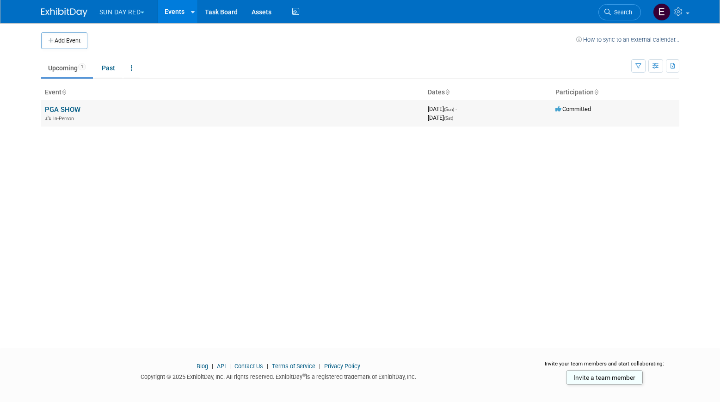
click at [111, 115] on div "In-Person" at bounding box center [233, 117] width 376 height 7
click at [635, 69] on button "button" at bounding box center [638, 65] width 14 height 13
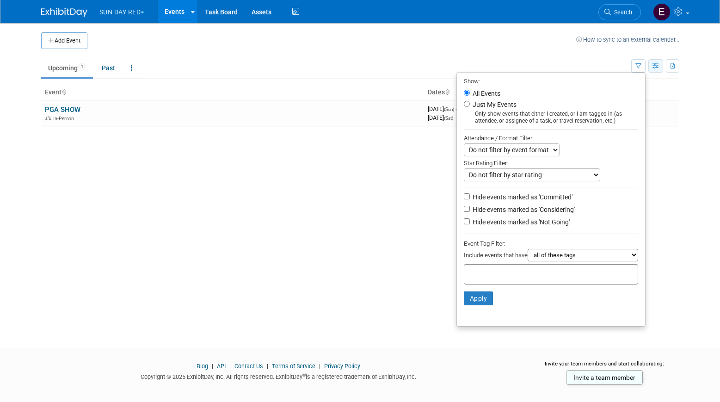
click at [656, 72] on button "button" at bounding box center [655, 65] width 15 height 13
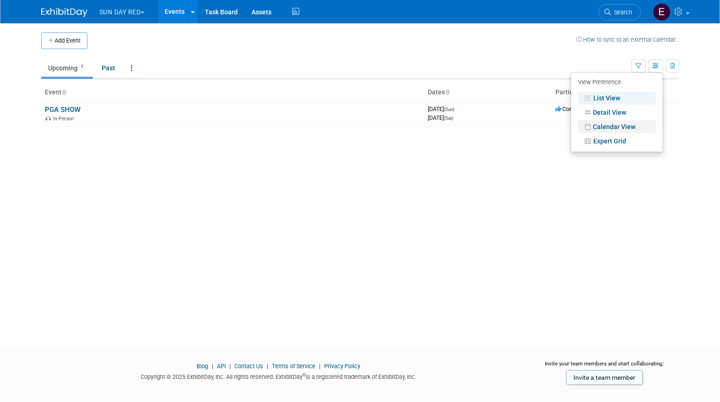
click at [620, 127] on link "Calendar View" at bounding box center [617, 126] width 78 height 13
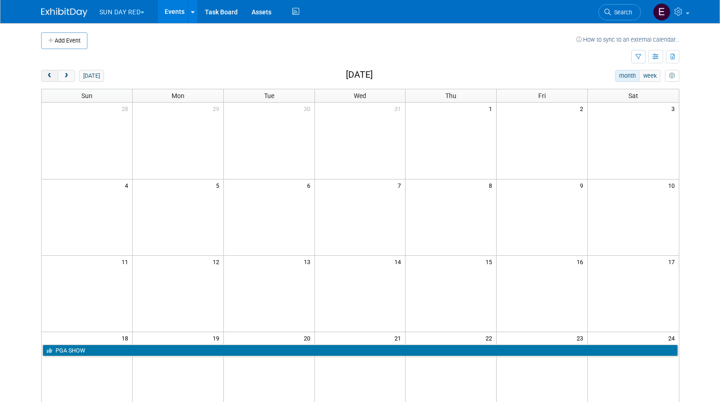
click at [53, 81] on button "prev" at bounding box center [49, 76] width 17 height 12
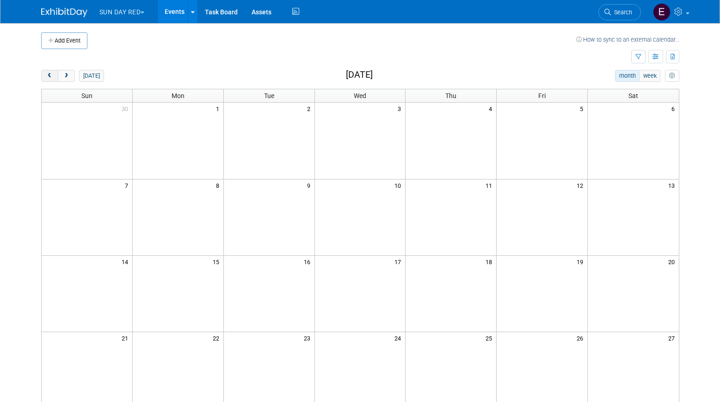
click at [53, 81] on button "prev" at bounding box center [49, 76] width 17 height 12
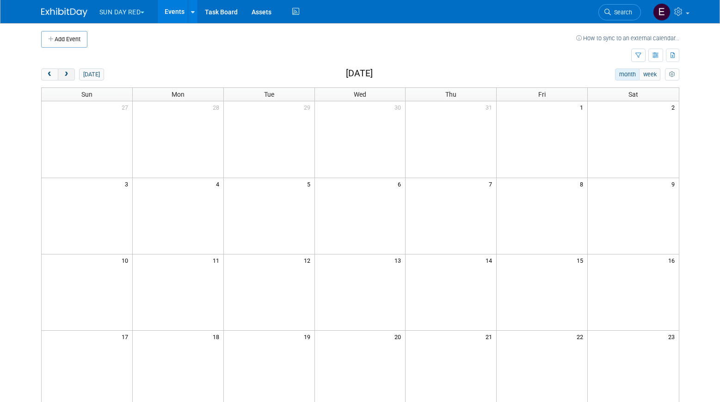
click at [65, 75] on span "next" at bounding box center [66, 75] width 7 height 6
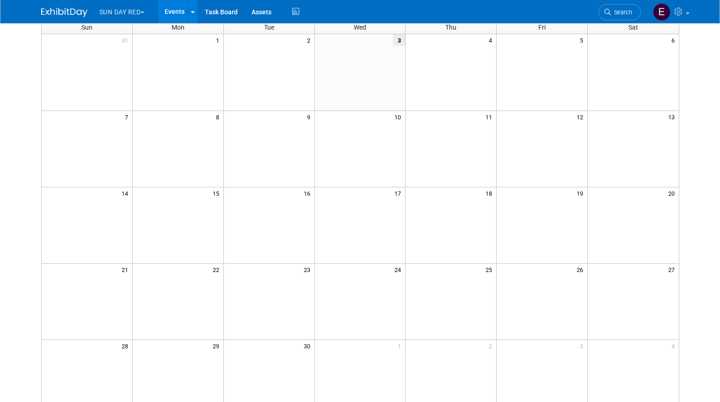
scroll to position [0, 0]
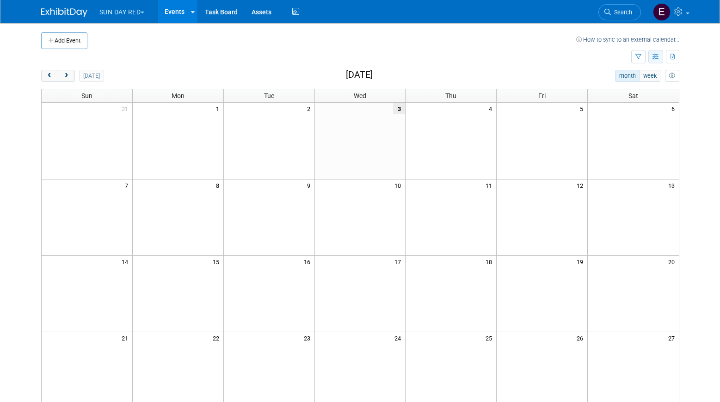
click at [654, 60] on button "button" at bounding box center [655, 56] width 15 height 13
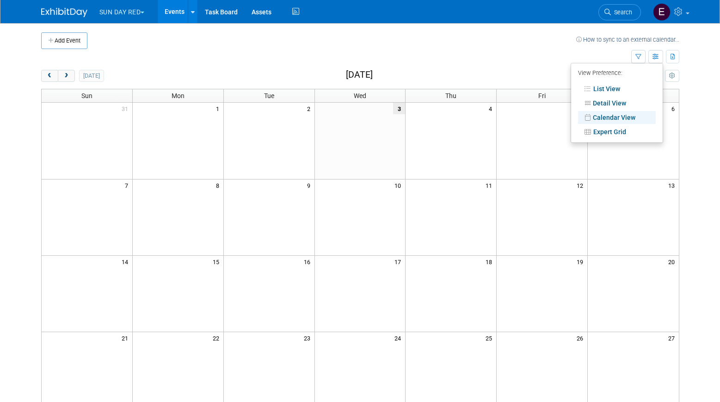
click at [68, 47] on button "Add Event" at bounding box center [64, 40] width 46 height 17
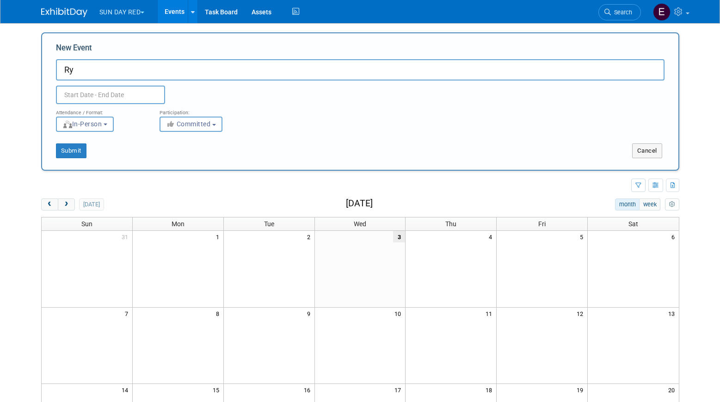
type input "R"
type input "Ryder Cup"
click at [97, 93] on input "text" at bounding box center [110, 95] width 109 height 18
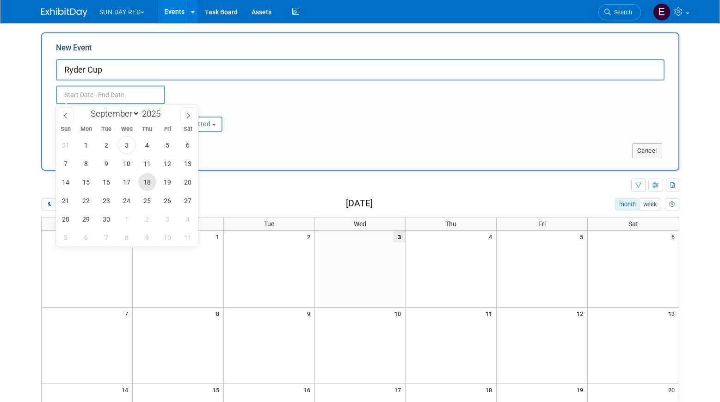
click at [144, 182] on span "18" at bounding box center [147, 182] width 18 height 18
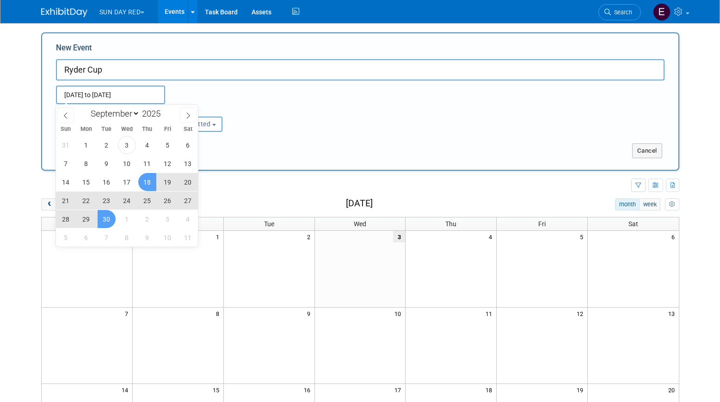
click at [104, 221] on span "30" at bounding box center [107, 219] width 18 height 18
type input "[DATE] to [DATE]"
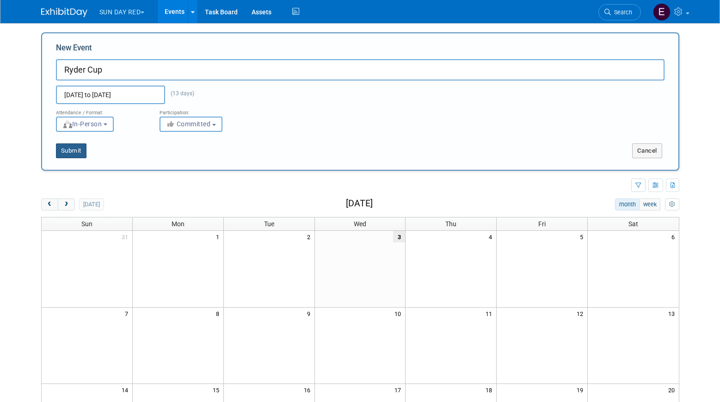
click at [67, 149] on button "Submit" at bounding box center [71, 150] width 31 height 15
type input "Ryder Cup"
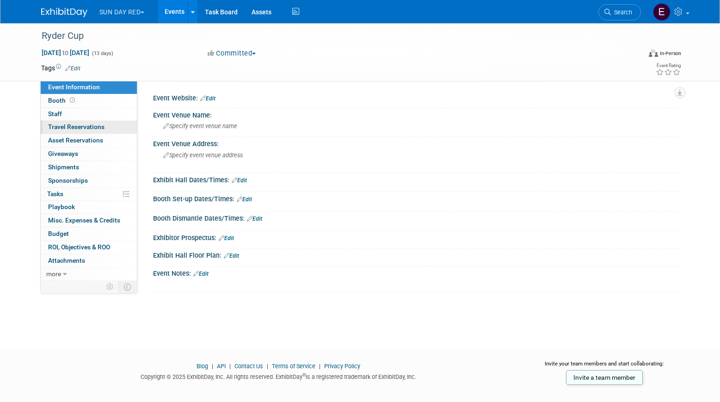
click at [63, 123] on link "0 Travel Reservations 0" at bounding box center [89, 127] width 96 height 13
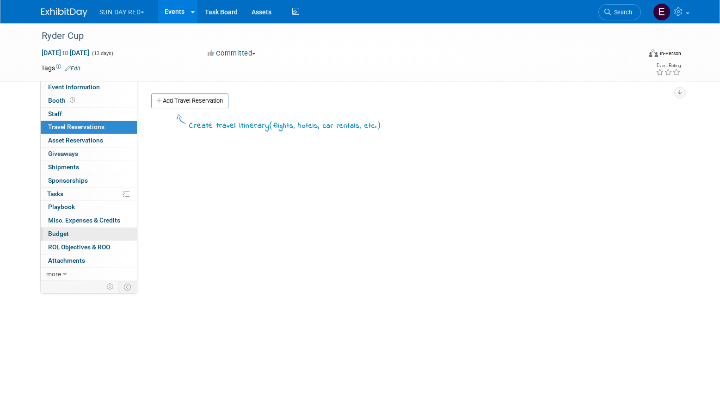
click at [64, 234] on span "Budget" at bounding box center [58, 233] width 21 height 7
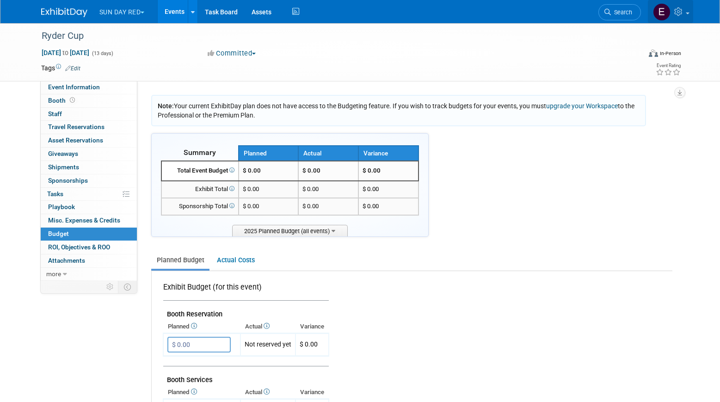
click at [680, 13] on icon at bounding box center [679, 11] width 11 height 8
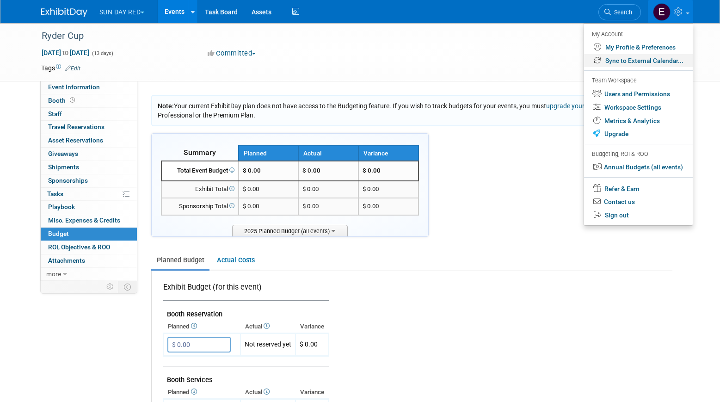
click at [666, 59] on link "Sync to External Calendar..." at bounding box center [638, 60] width 109 height 13
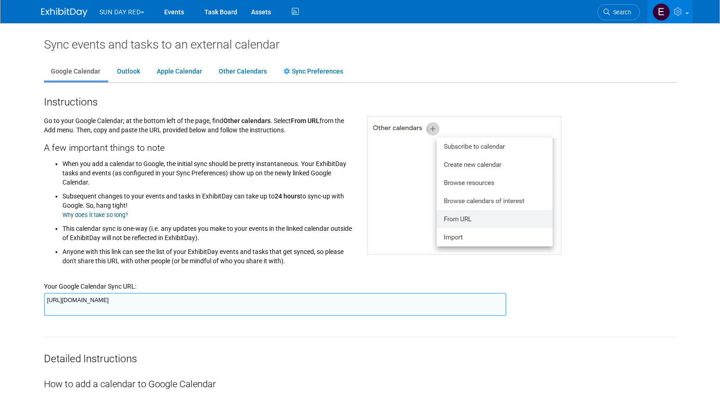
click at [684, 16] on icon at bounding box center [679, 11] width 11 height 8
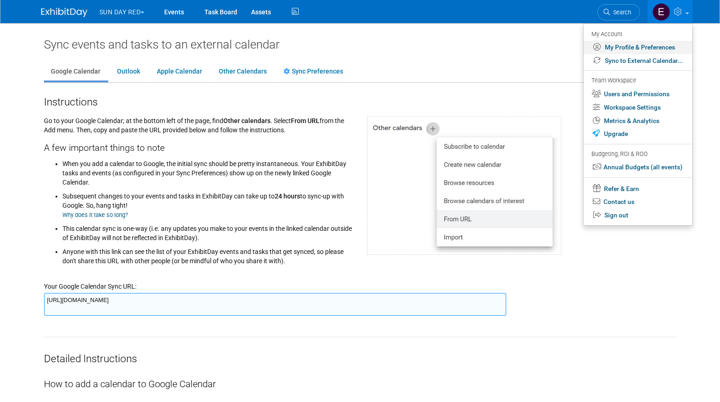
click at [672, 44] on link "My Profile & Preferences" at bounding box center [638, 47] width 109 height 13
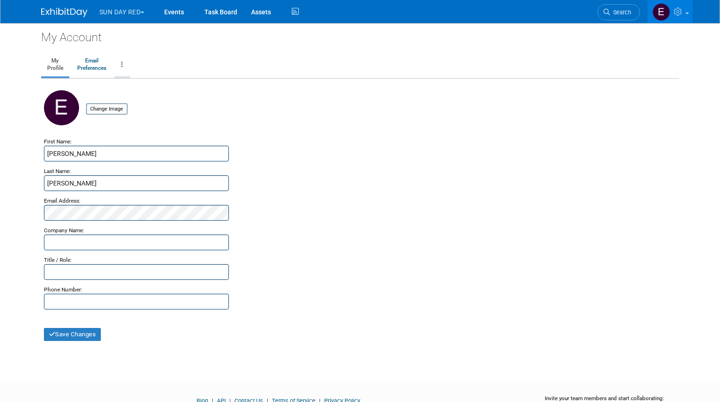
click at [127, 65] on link at bounding box center [122, 64] width 16 height 23
click at [161, 111] on link "Close my Account" at bounding box center [159, 108] width 89 height 14
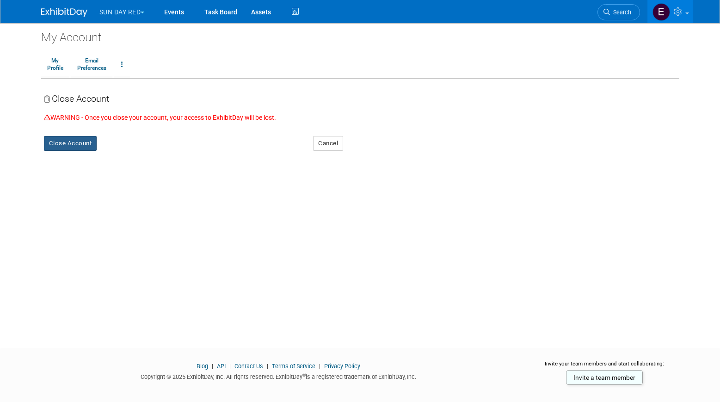
click at [85, 147] on button "Close Account" at bounding box center [70, 143] width 53 height 15
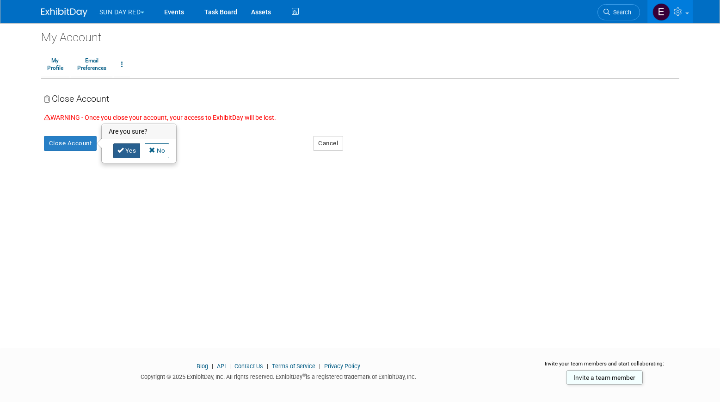
click at [124, 152] on link "Yes" at bounding box center [126, 150] width 27 height 15
